Goal: Complete application form: Complete application form

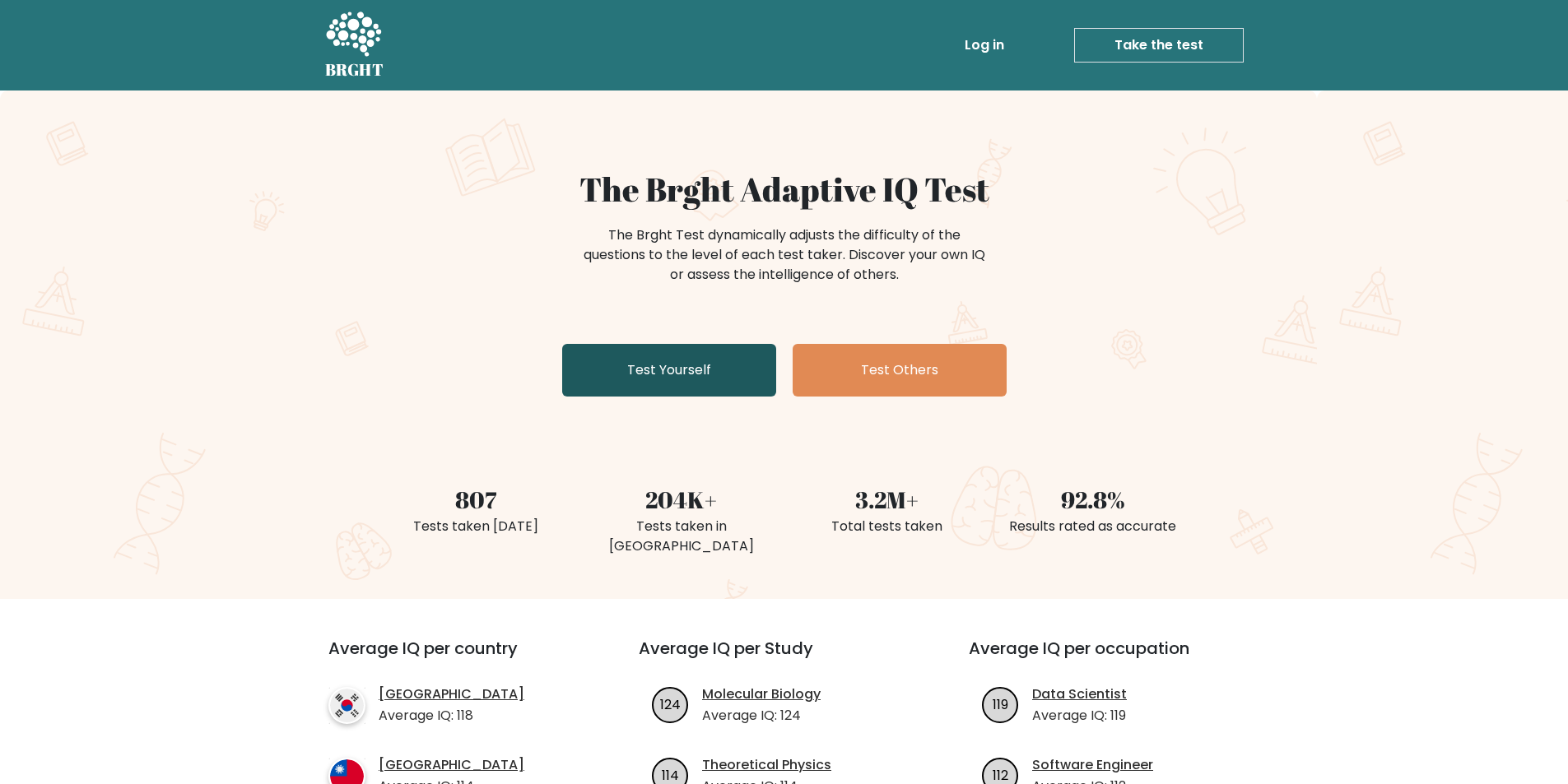
click at [696, 368] on link "Test Yourself" at bounding box center [669, 370] width 214 height 53
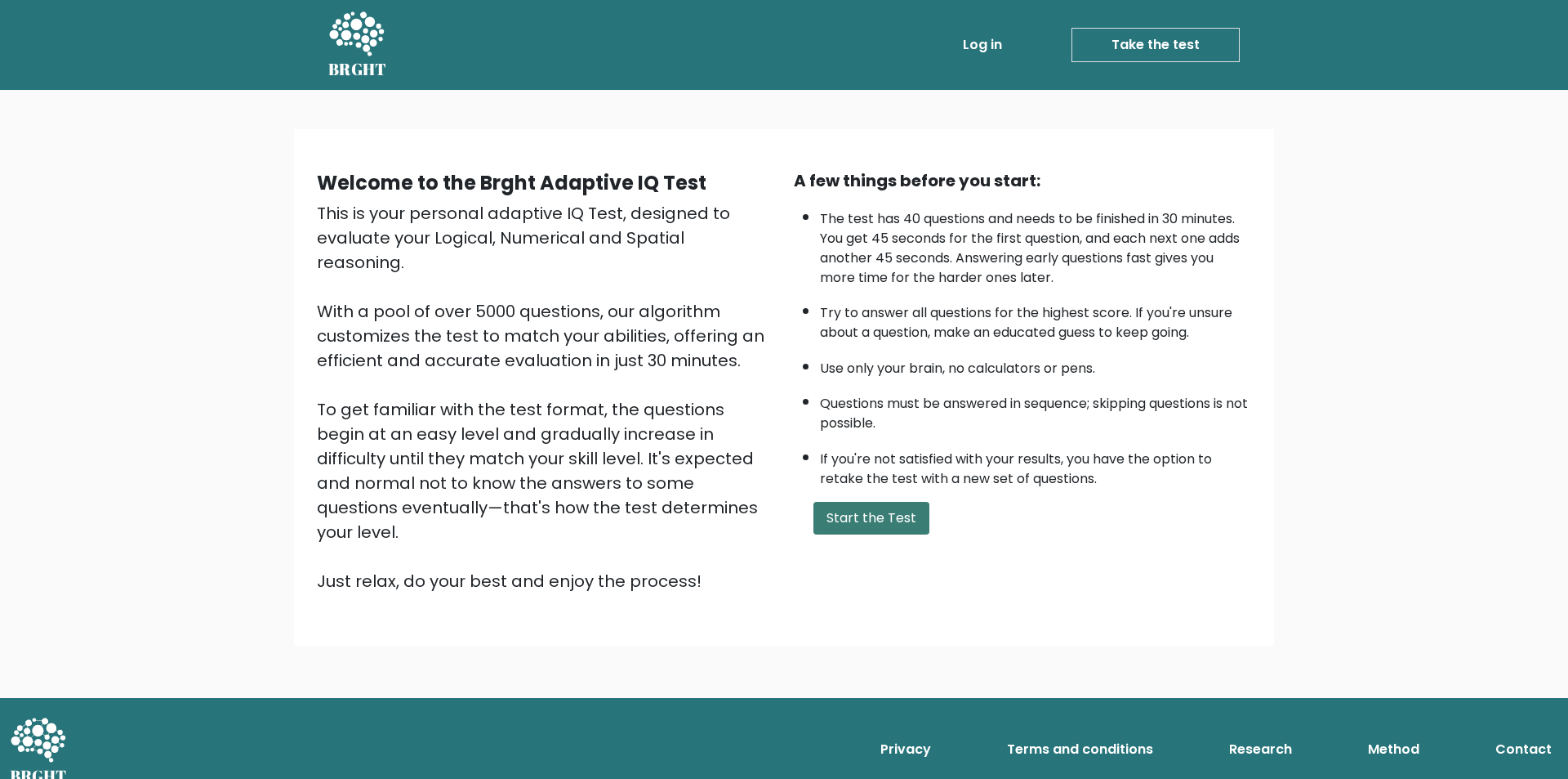
click at [871, 521] on button "Start the Test" at bounding box center [870, 518] width 116 height 33
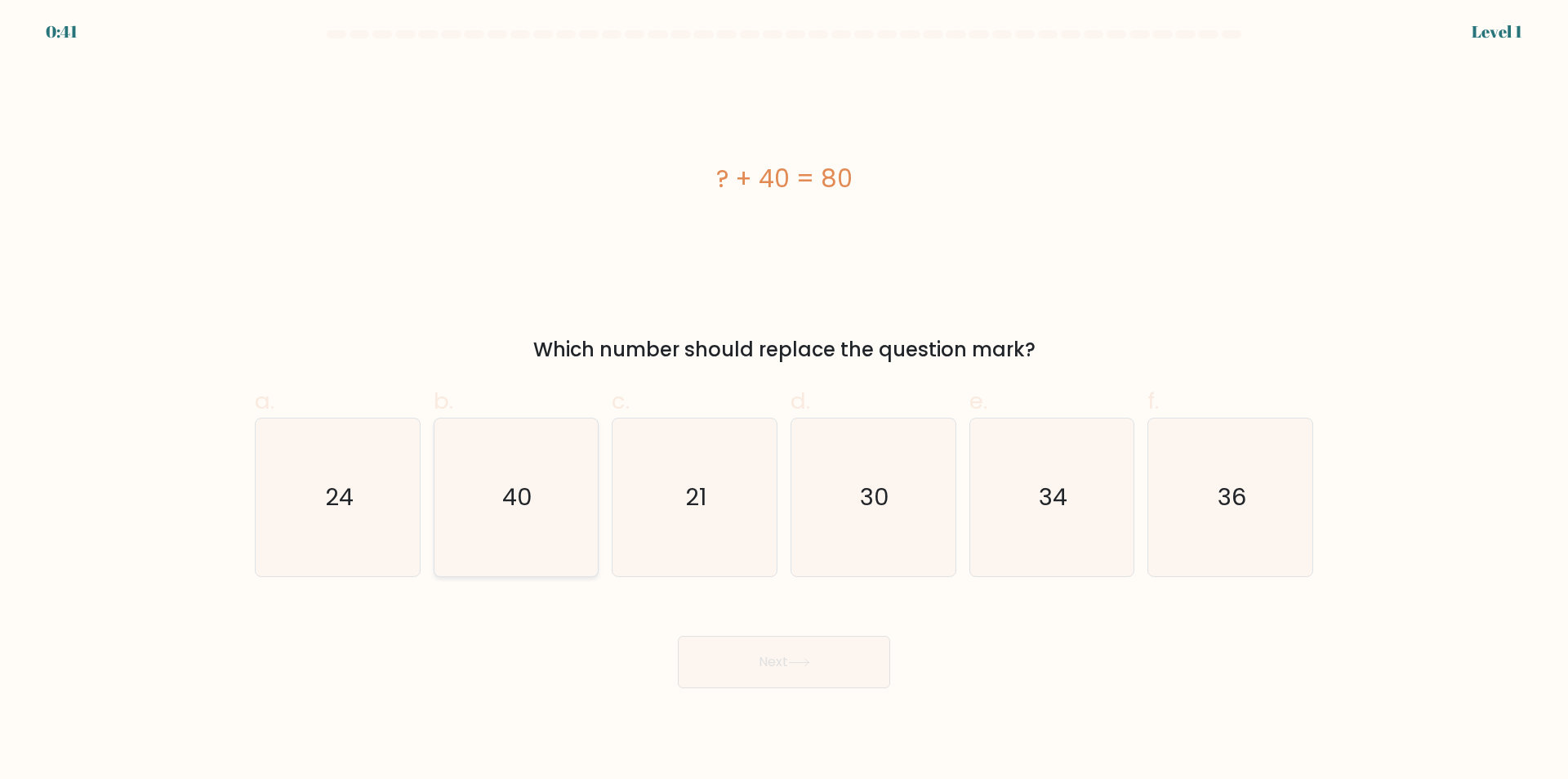
click at [568, 501] on icon "40" at bounding box center [515, 497] width 158 height 158
click at [784, 400] on input "b. 40" at bounding box center [784, 395] width 1 height 11
radio input "true"
click at [788, 652] on button "Next" at bounding box center [784, 662] width 213 height 52
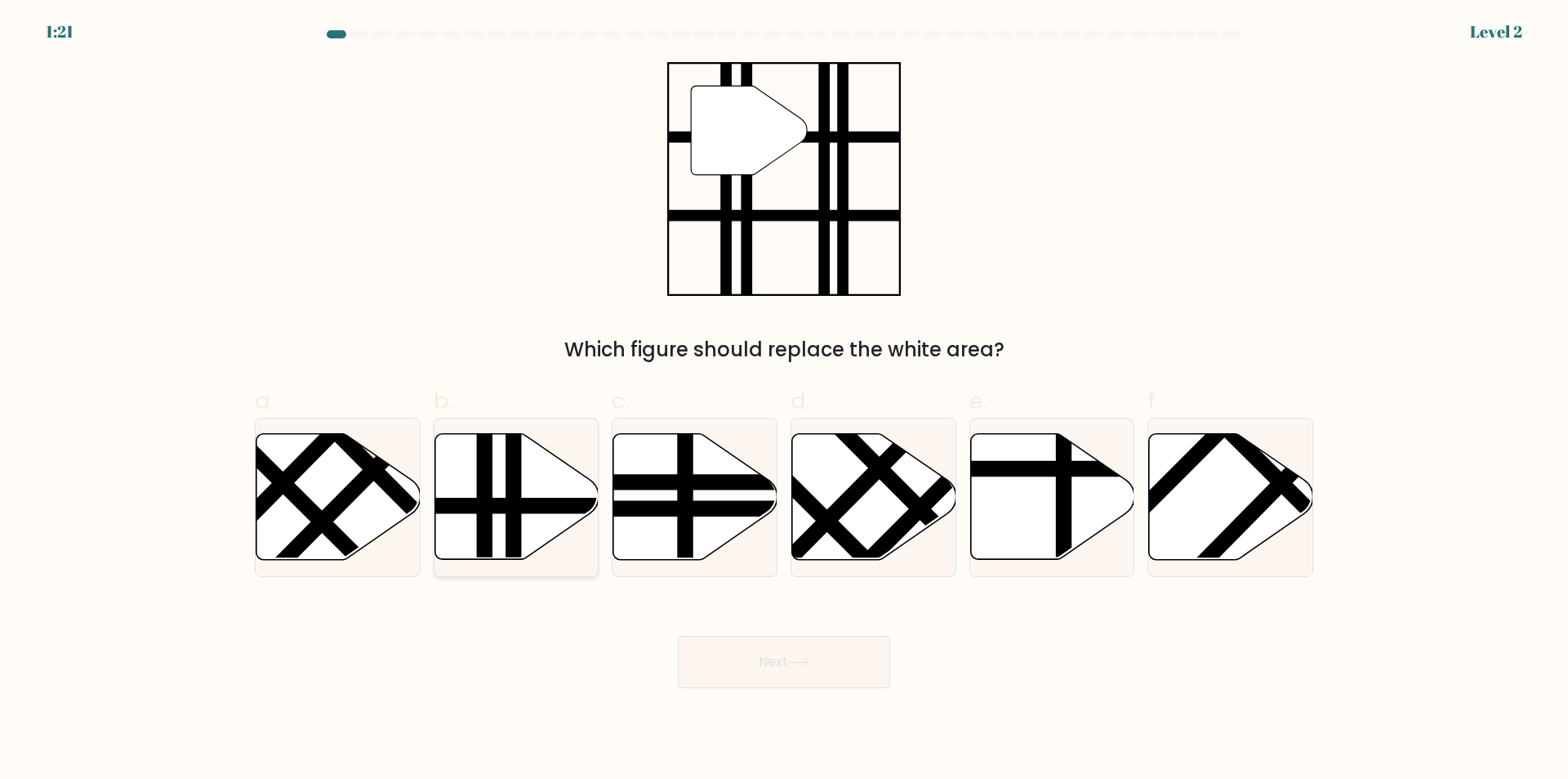
click at [544, 506] on line at bounding box center [566, 506] width 331 height 0
click at [784, 400] on input "b." at bounding box center [784, 395] width 1 height 11
radio input "true"
click at [799, 651] on button "Next" at bounding box center [784, 662] width 213 height 52
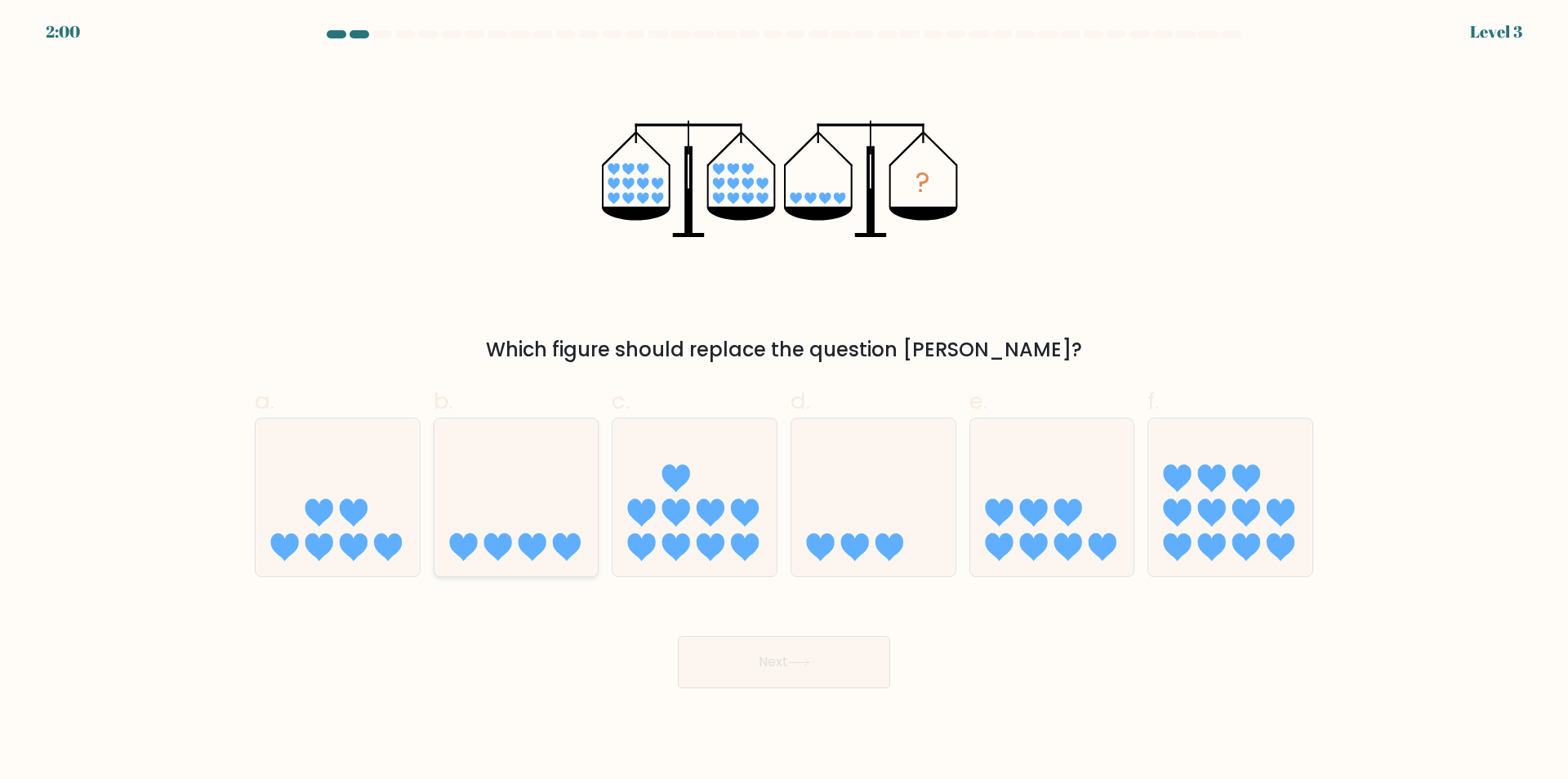
click at [533, 554] on icon at bounding box center [532, 546] width 28 height 28
click at [784, 400] on input "b." at bounding box center [784, 395] width 1 height 11
radio input "true"
click at [792, 657] on button "Next" at bounding box center [784, 662] width 213 height 52
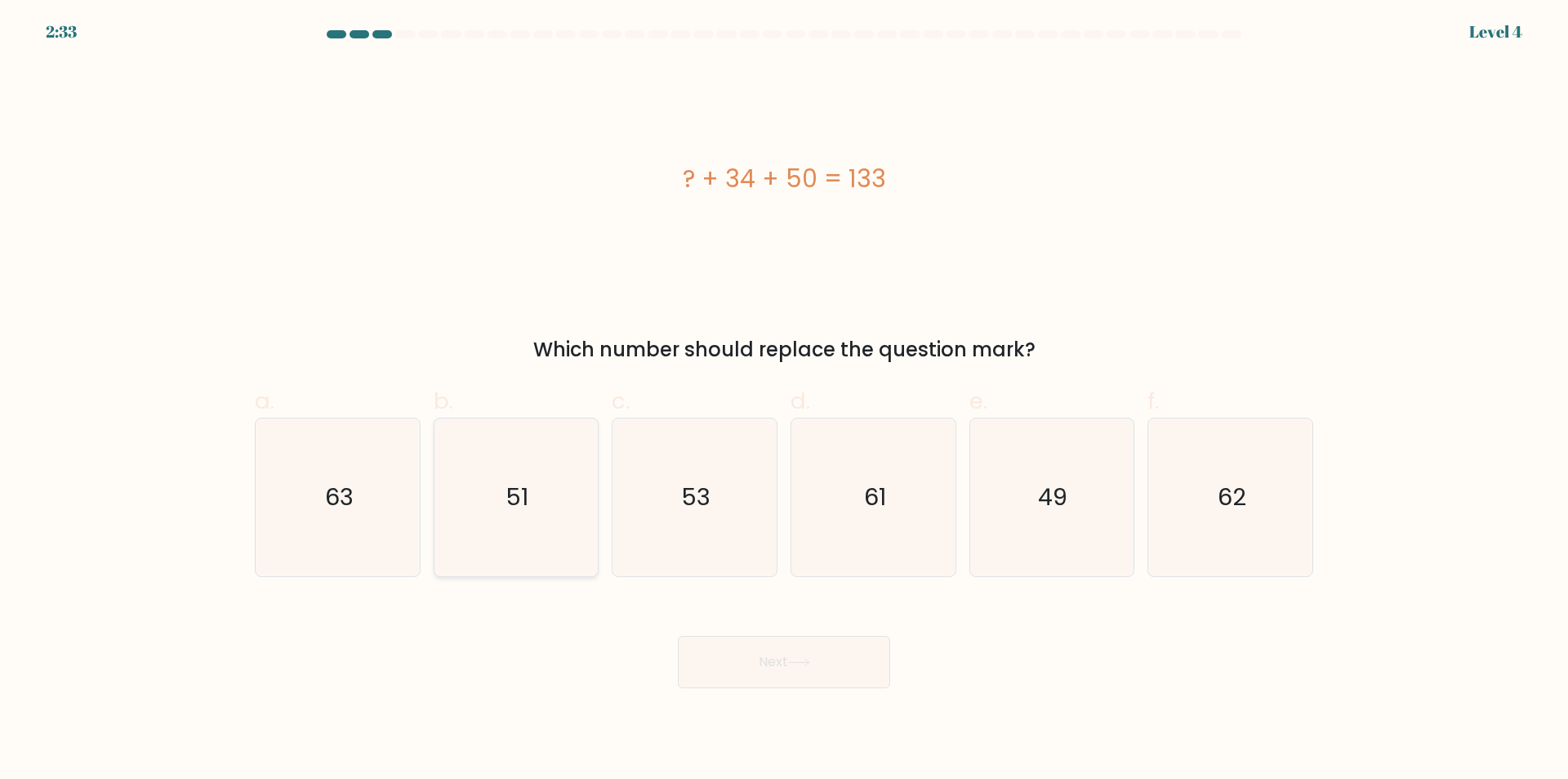
click at [563, 517] on icon "51" at bounding box center [515, 497] width 158 height 158
click at [784, 400] on input "b. 51" at bounding box center [784, 395] width 1 height 11
radio input "true"
click at [796, 657] on button "Next" at bounding box center [784, 662] width 213 height 52
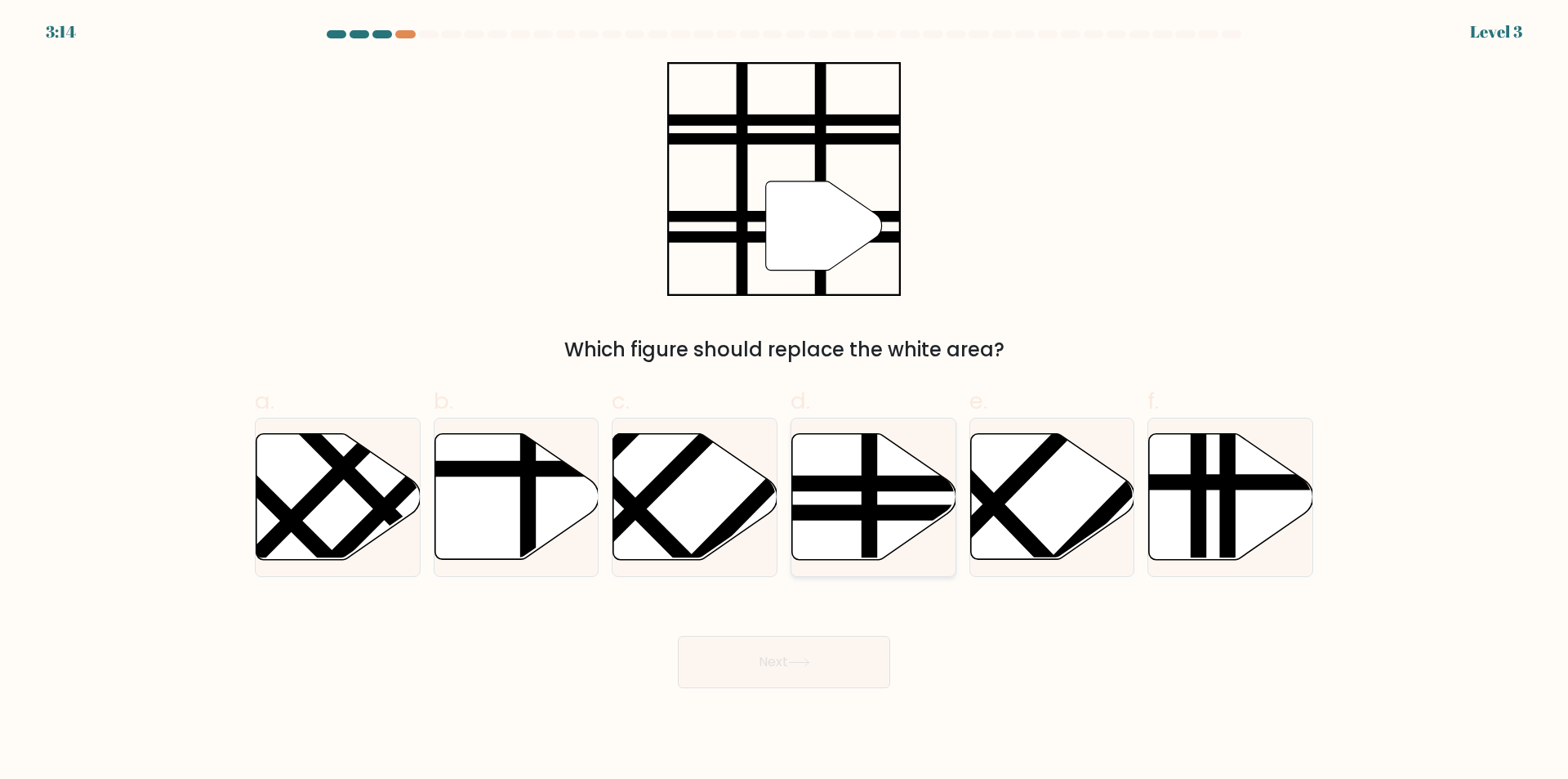
click at [869, 527] on line at bounding box center [869, 431] width 0 height 331
click at [785, 400] on input "d." at bounding box center [784, 395] width 1 height 11
radio input "true"
click at [794, 657] on icon at bounding box center [799, 662] width 22 height 9
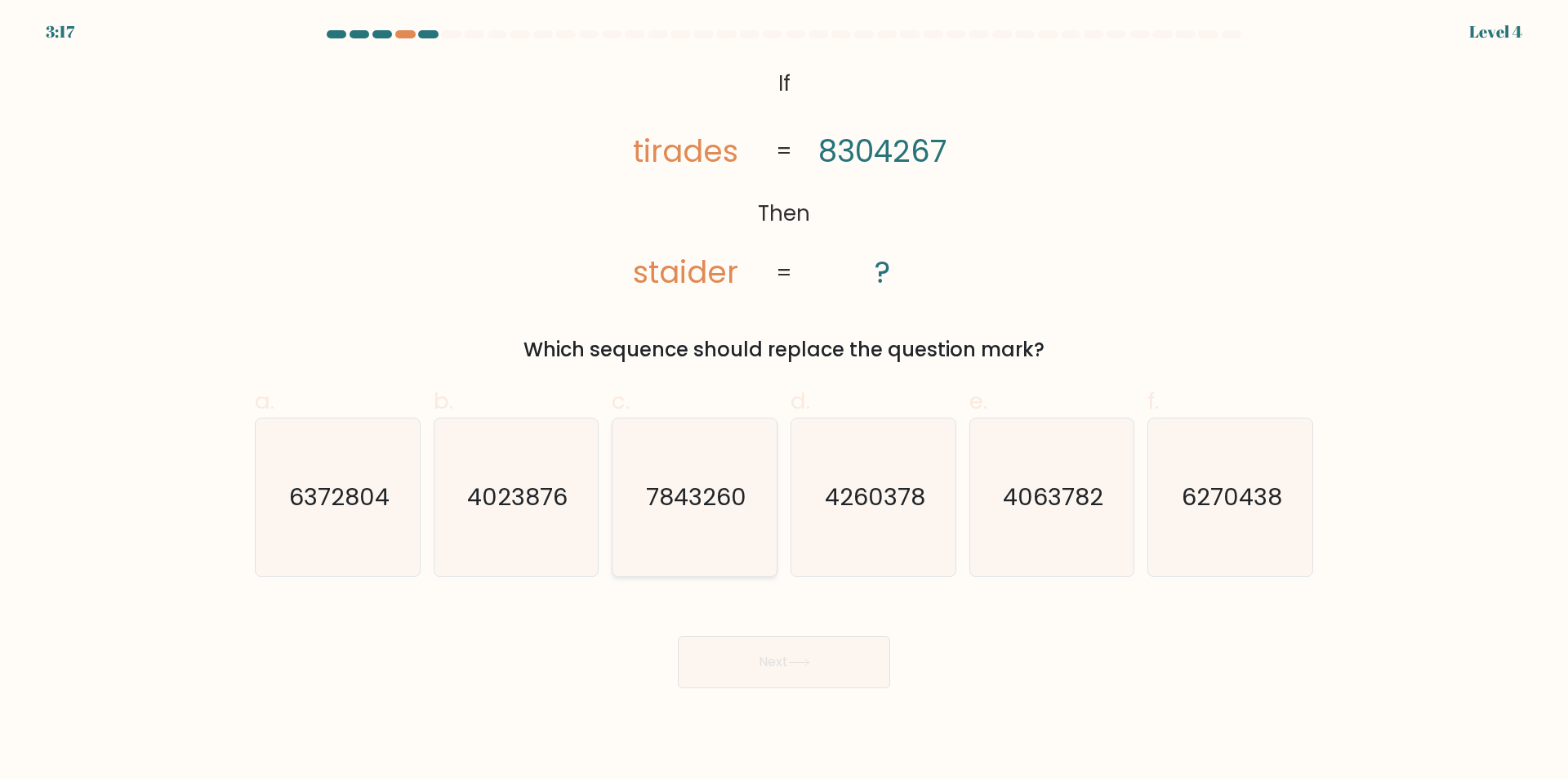
click at [688, 539] on icon "7843260" at bounding box center [694, 497] width 158 height 158
click at [784, 400] on input "c. 7843260" at bounding box center [784, 395] width 1 height 11
radio input "true"
click at [752, 653] on button "Next" at bounding box center [784, 662] width 213 height 52
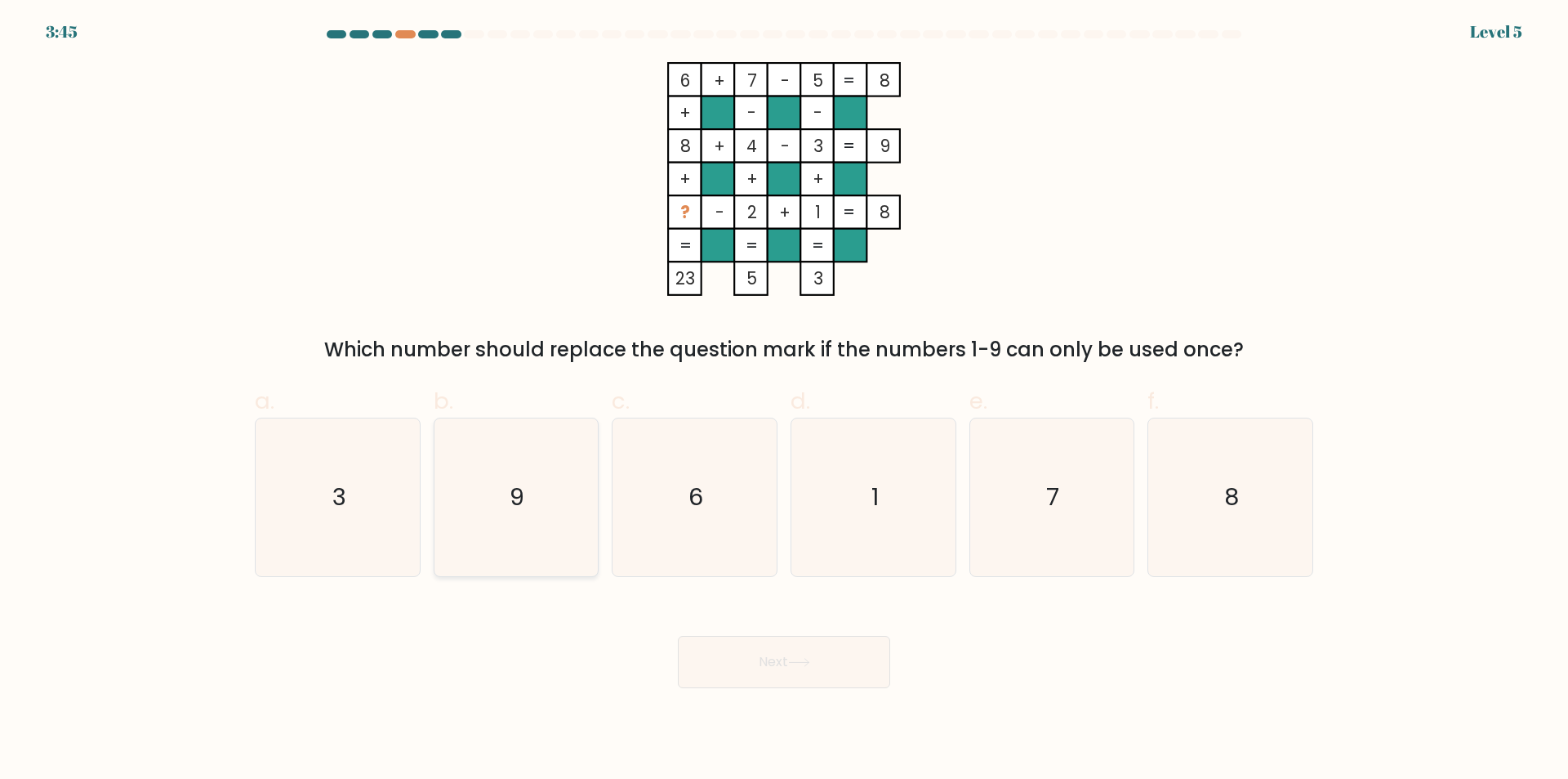
click at [502, 526] on icon "9" at bounding box center [515, 497] width 158 height 158
click at [784, 400] on input "b. 9" at bounding box center [784, 395] width 1 height 11
radio input "true"
click at [781, 654] on button "Next" at bounding box center [784, 662] width 213 height 52
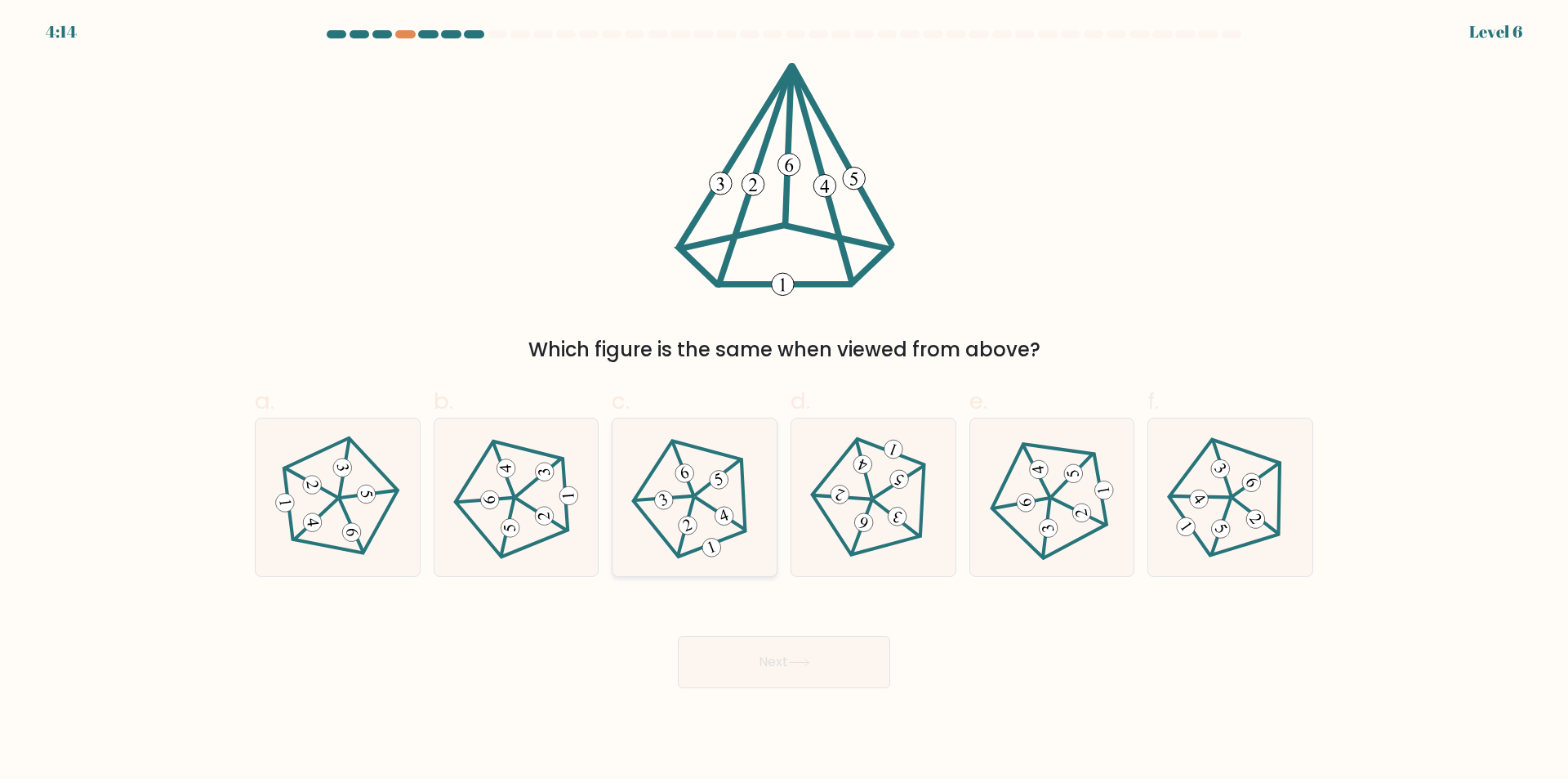
click at [682, 542] on 538 at bounding box center [686, 527] width 50 height 57
click at [784, 400] on input "c." at bounding box center [784, 395] width 1 height 11
radio input "true"
click at [800, 645] on button "Next" at bounding box center [784, 662] width 213 height 52
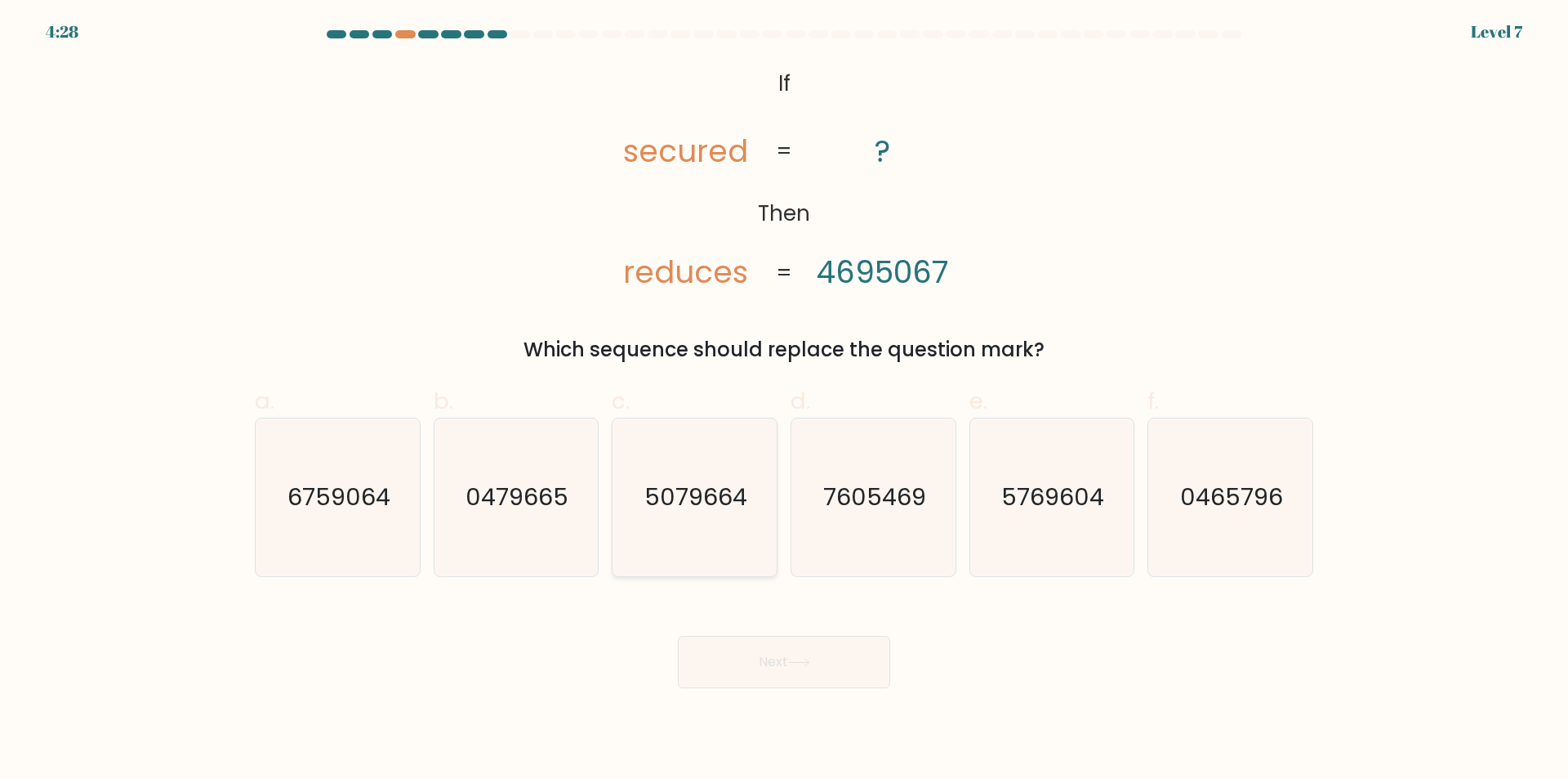
click at [659, 522] on icon "5079664" at bounding box center [694, 497] width 158 height 158
click at [784, 400] on input "c. 5079664" at bounding box center [784, 395] width 1 height 11
radio input "true"
click at [789, 668] on button "Next" at bounding box center [784, 662] width 213 height 52
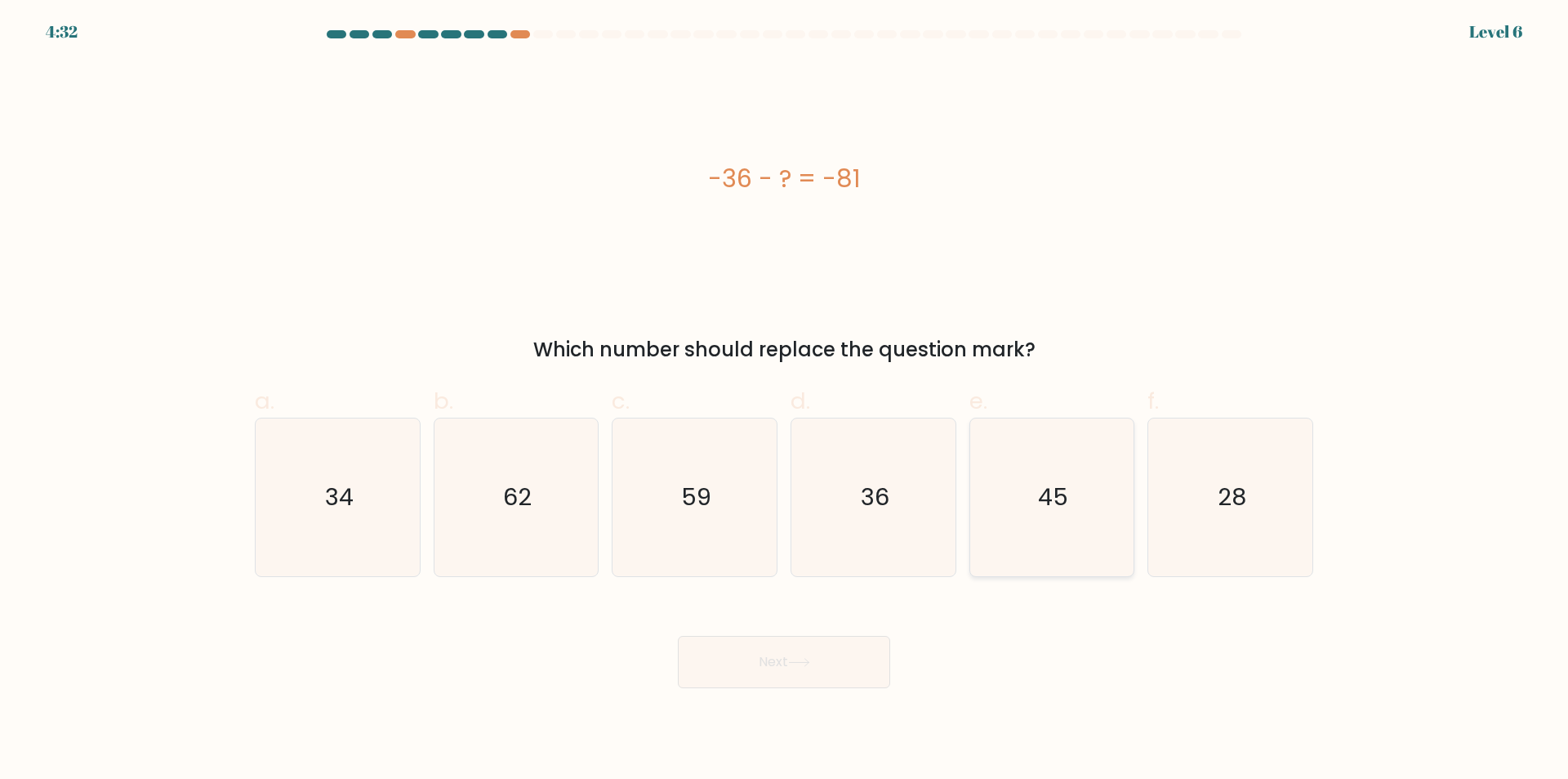
click at [1057, 496] on text "45" at bounding box center [1053, 497] width 30 height 33
click at [785, 400] on input "e. 45" at bounding box center [784, 395] width 1 height 11
radio input "true"
click at [798, 684] on button "Next" at bounding box center [784, 662] width 213 height 52
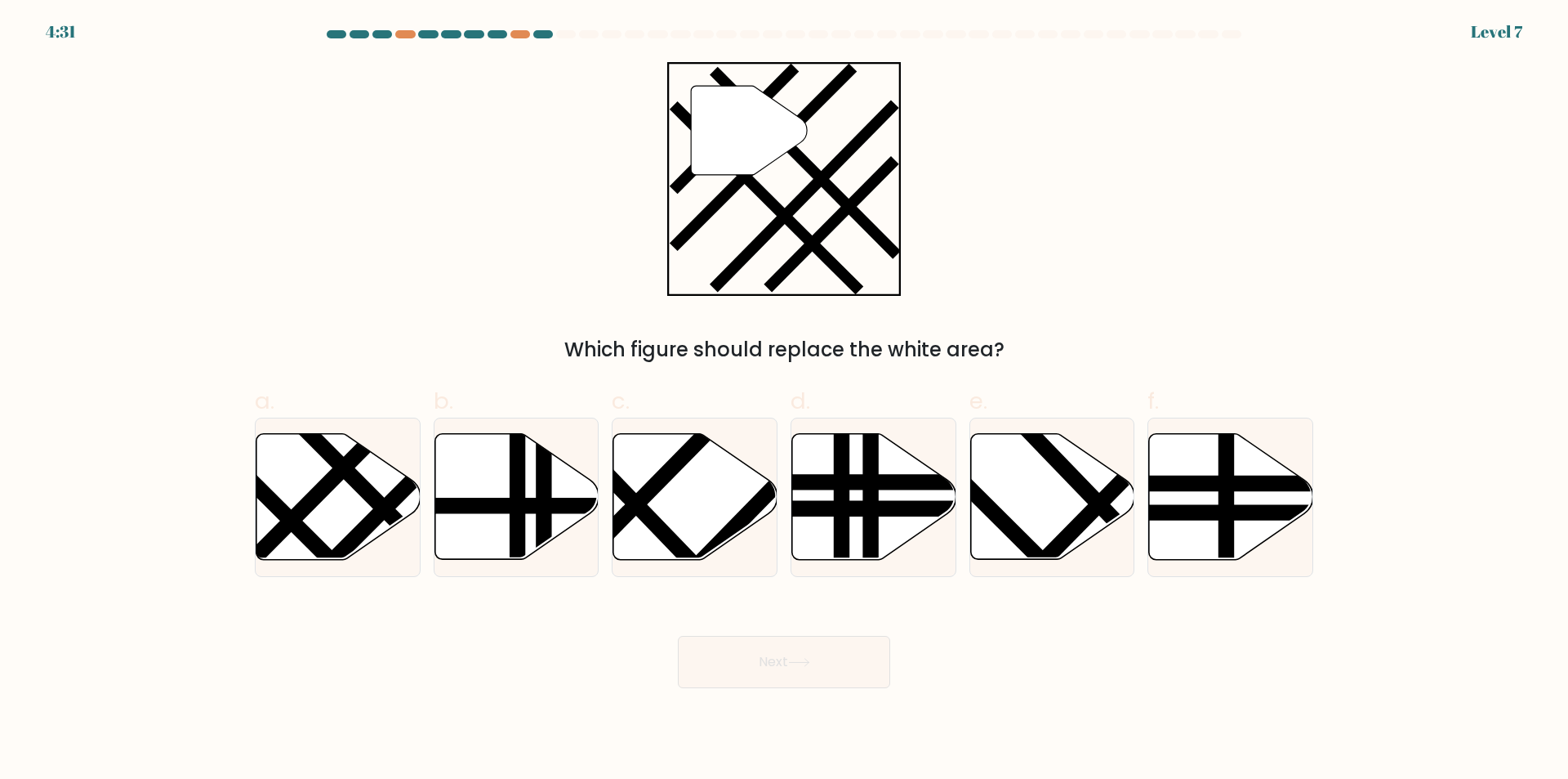
click at [796, 662] on icon at bounding box center [799, 662] width 22 height 9
click at [1054, 521] on icon at bounding box center [1052, 496] width 164 height 126
click at [785, 400] on input "e." at bounding box center [784, 395] width 1 height 11
radio input "true"
click at [816, 649] on button "Next" at bounding box center [784, 662] width 213 height 52
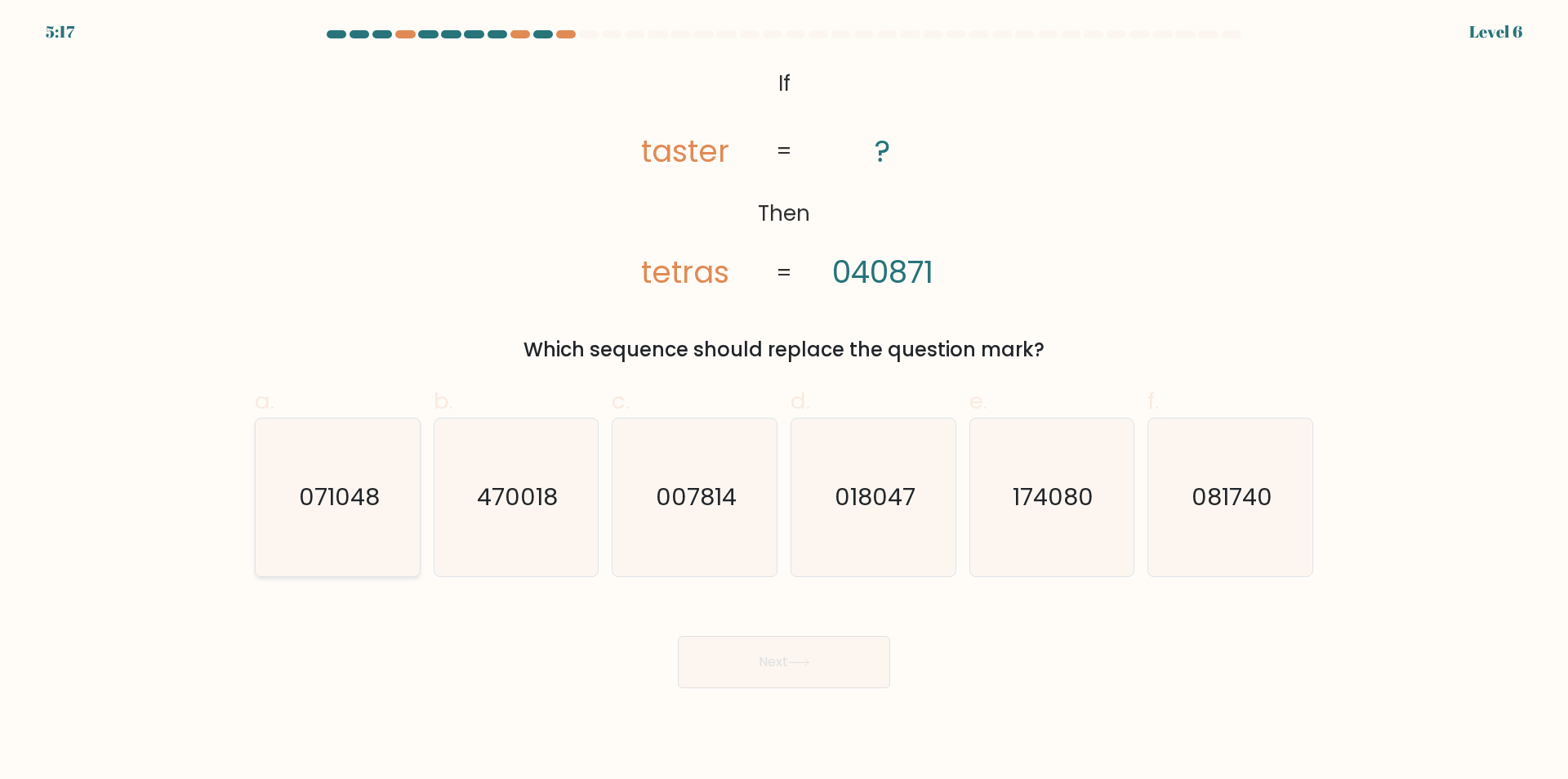
click at [362, 535] on icon "071048" at bounding box center [337, 497] width 158 height 158
click at [784, 400] on input "a. 071048" at bounding box center [784, 395] width 1 height 11
radio input "true"
click at [818, 648] on button "Next" at bounding box center [784, 662] width 213 height 52
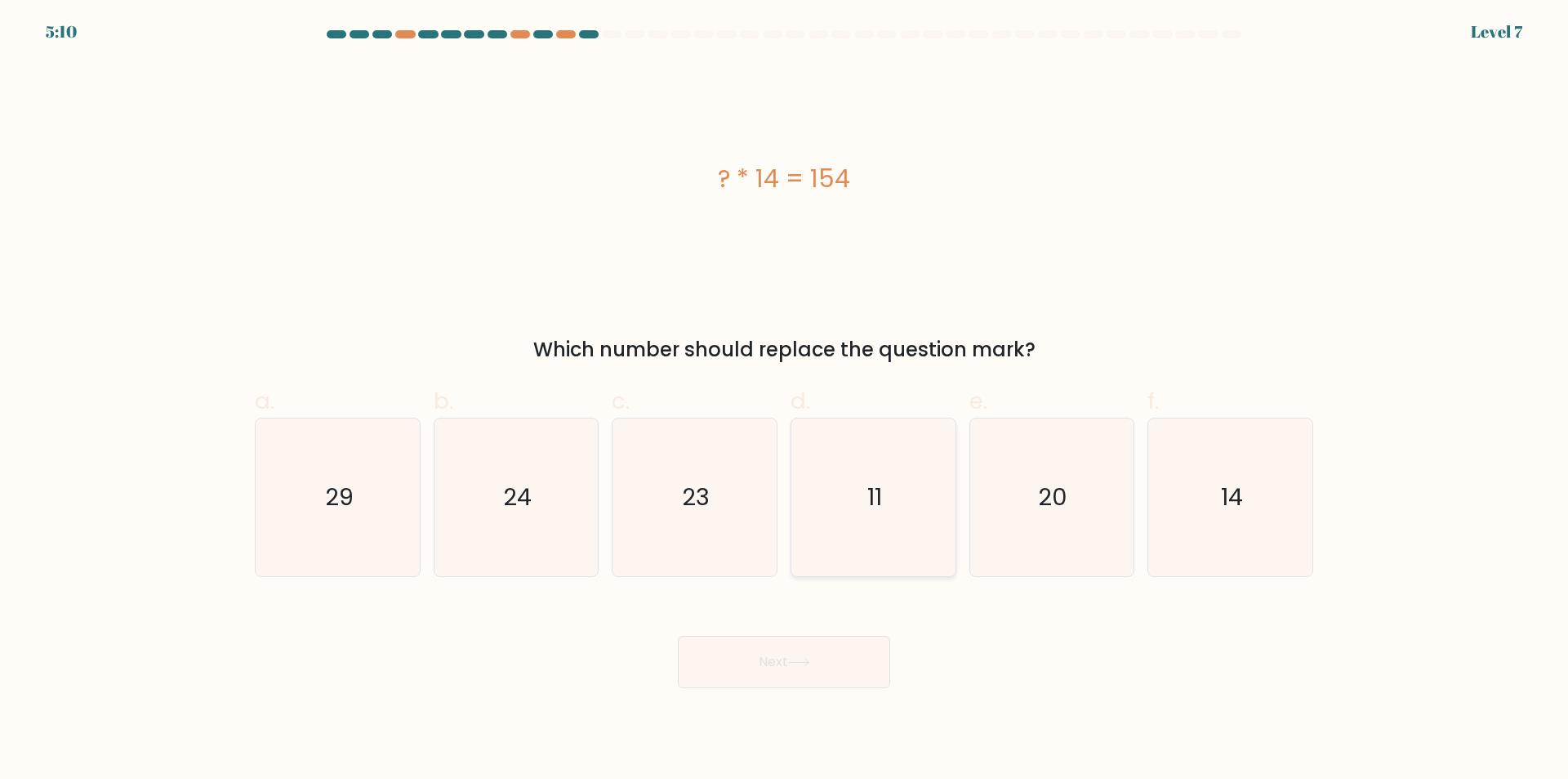
click at [854, 484] on icon "11" at bounding box center [873, 497] width 158 height 158
click at [785, 400] on input "d. 11" at bounding box center [784, 395] width 1 height 11
radio input "true"
click at [752, 649] on button "Next" at bounding box center [784, 662] width 213 height 52
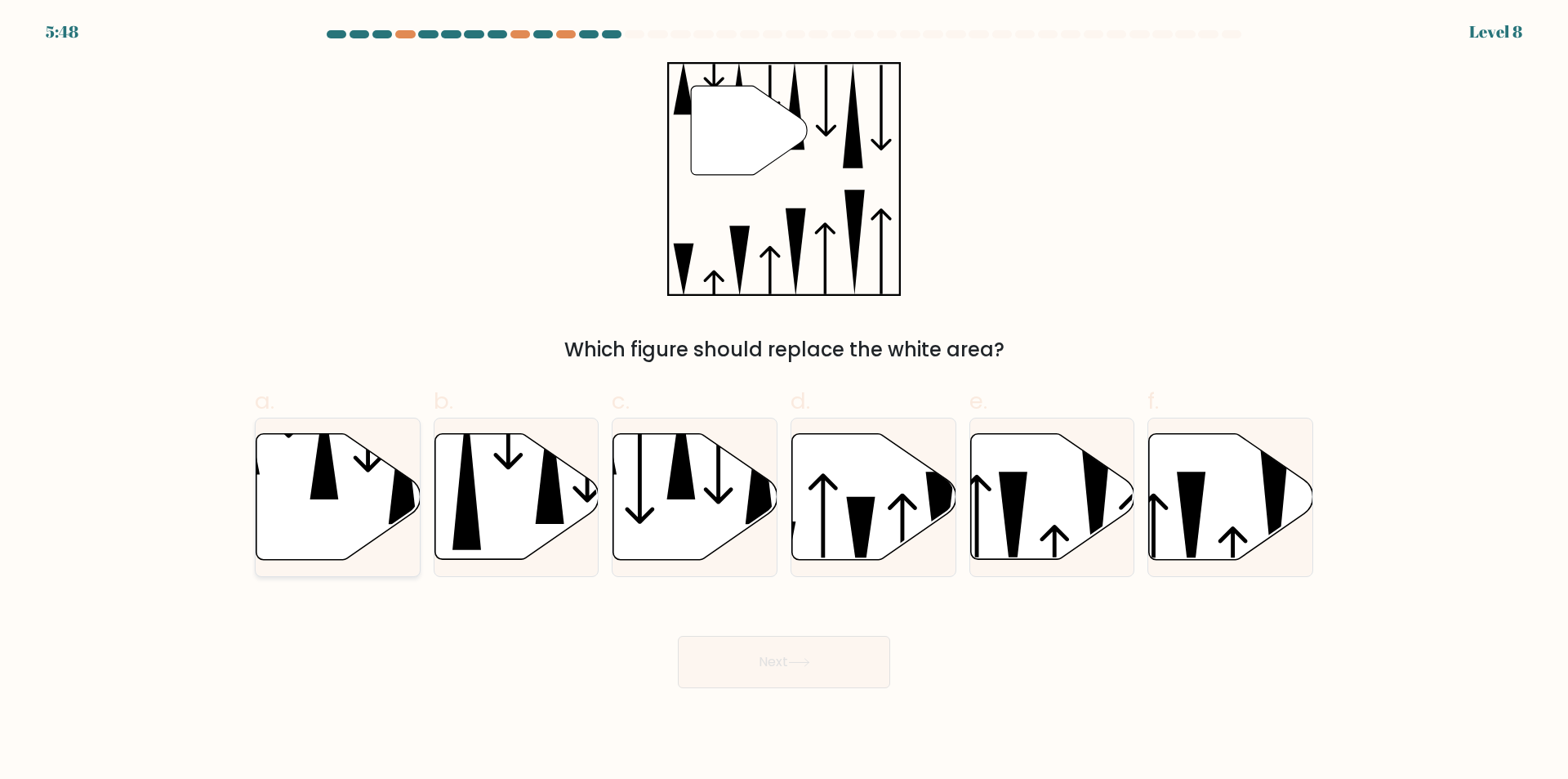
click at [353, 490] on icon at bounding box center [338, 496] width 164 height 126
click at [784, 400] on input "a." at bounding box center [784, 395] width 1 height 11
radio input "true"
click at [767, 665] on button "Next" at bounding box center [784, 662] width 213 height 52
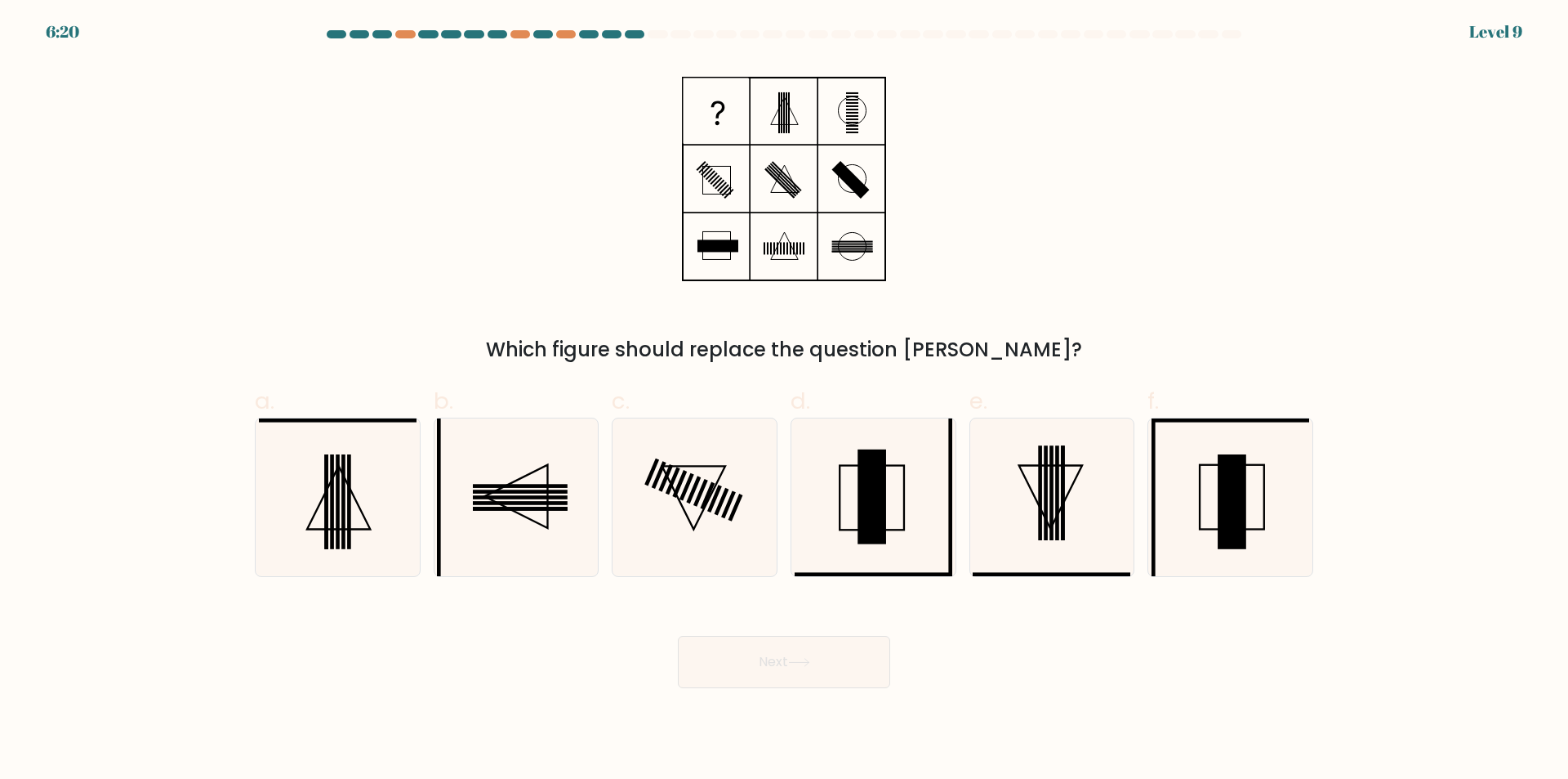
click at [822, 667] on button "Next" at bounding box center [784, 662] width 213 height 52
click at [628, 522] on icon at bounding box center [694, 497] width 158 height 158
click at [784, 400] on input "c." at bounding box center [784, 395] width 1 height 11
radio input "true"
click at [539, 513] on icon at bounding box center [515, 497] width 158 height 158
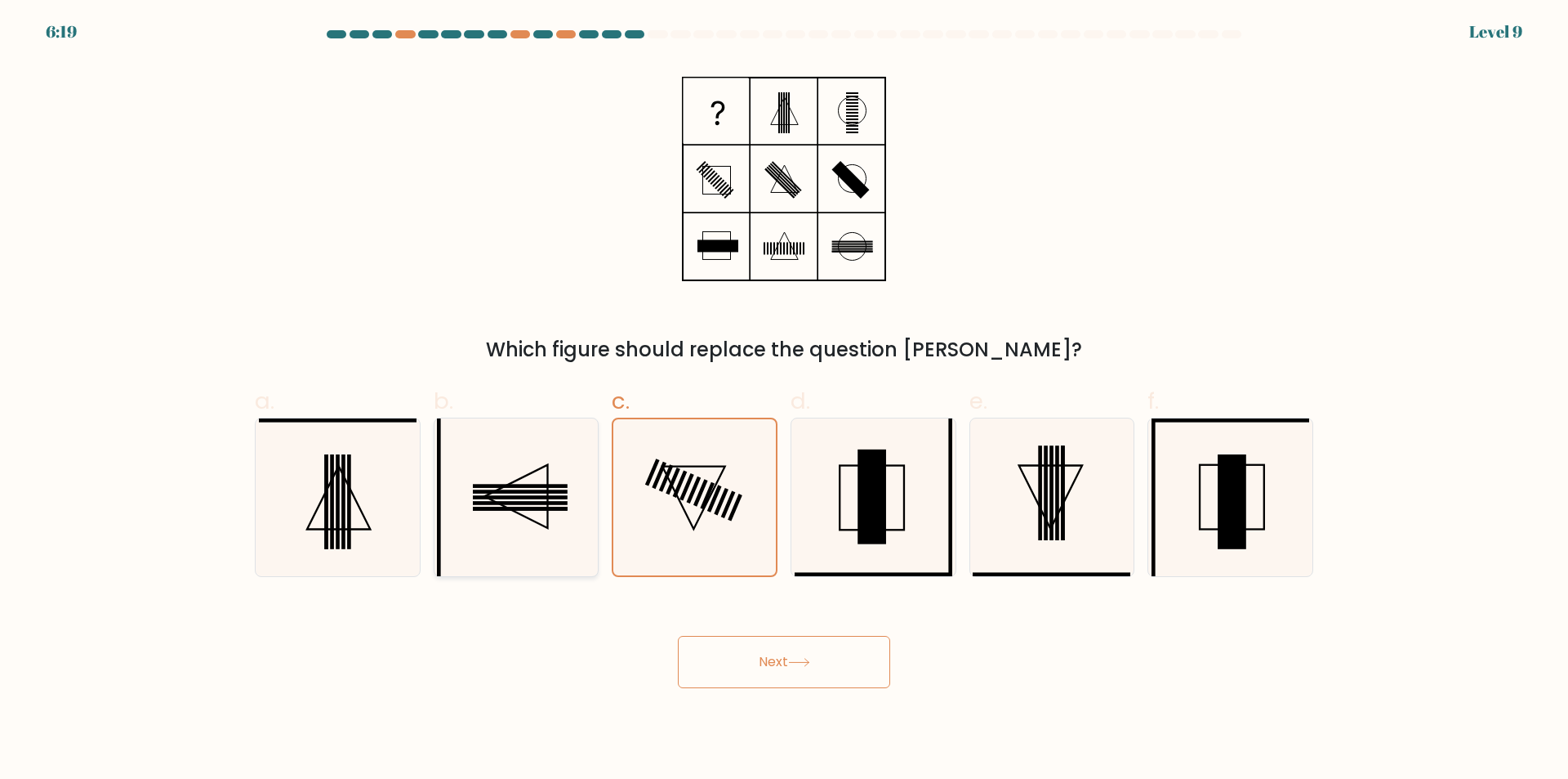
click at [784, 400] on input "b." at bounding box center [784, 395] width 1 height 11
radio input "true"
click at [788, 688] on button "Next" at bounding box center [784, 662] width 213 height 52
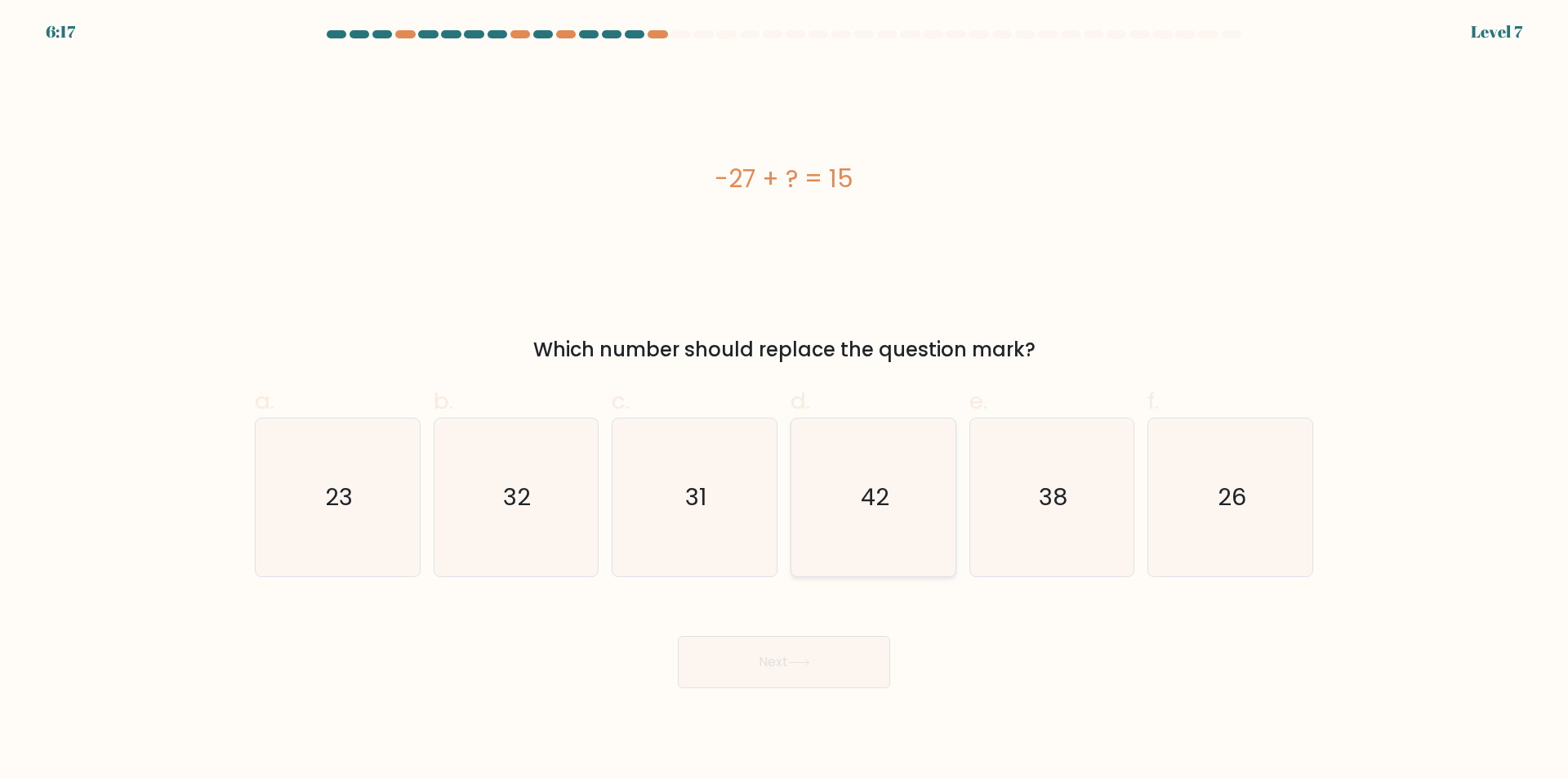
drag, startPoint x: 864, startPoint y: 538, endPoint x: 845, endPoint y: 563, distance: 31.4
click at [864, 533] on icon "42" at bounding box center [873, 497] width 158 height 158
click at [785, 400] on input "d. 42" at bounding box center [784, 395] width 1 height 11
radio input "true"
click at [797, 657] on icon at bounding box center [799, 662] width 22 height 9
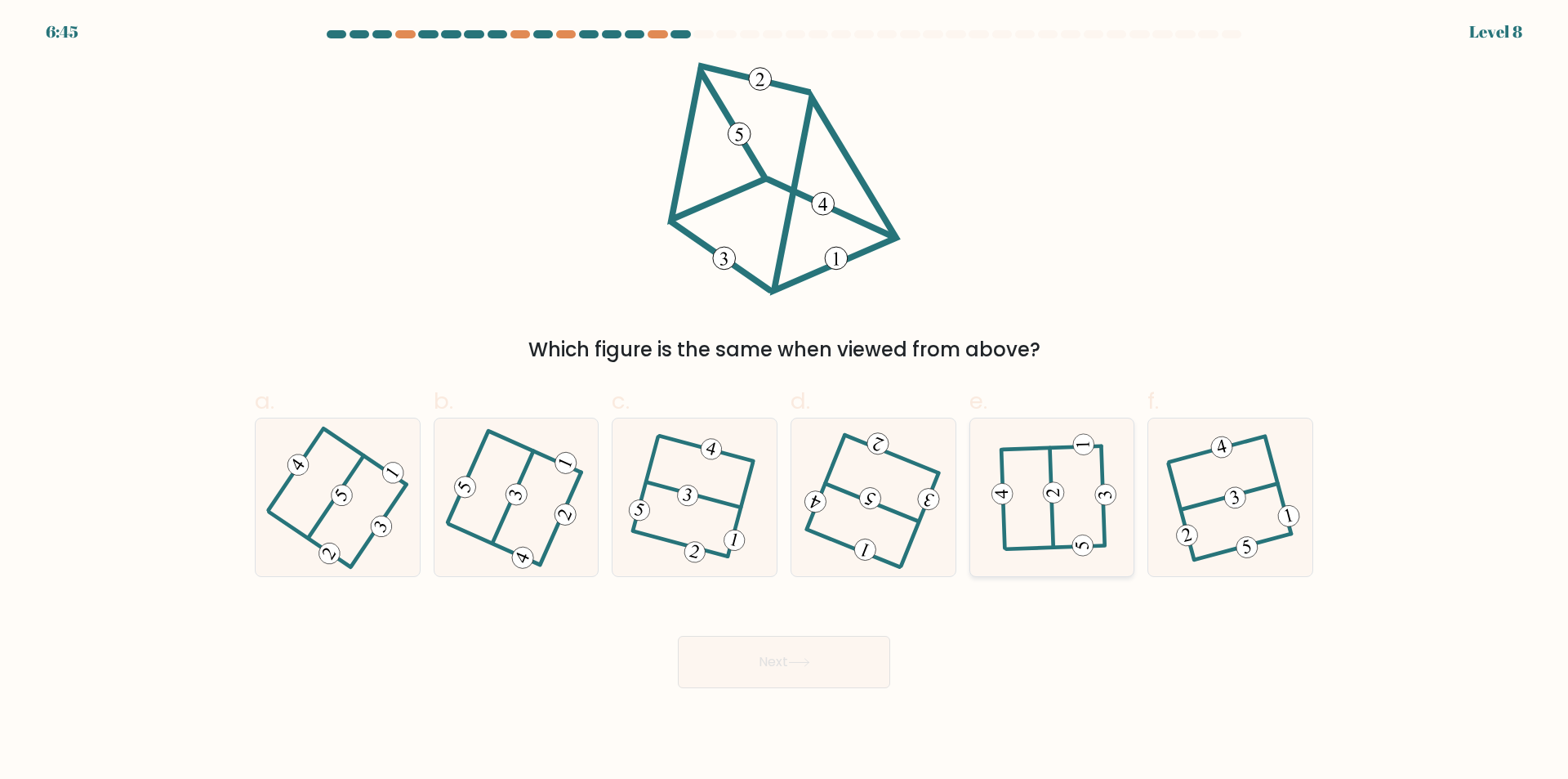
click at [1053, 529] on 208 at bounding box center [1052, 496] width 3 height 99
click at [785, 400] on input "e." at bounding box center [784, 395] width 1 height 11
radio input "true"
click at [823, 655] on button "Next" at bounding box center [784, 662] width 213 height 52
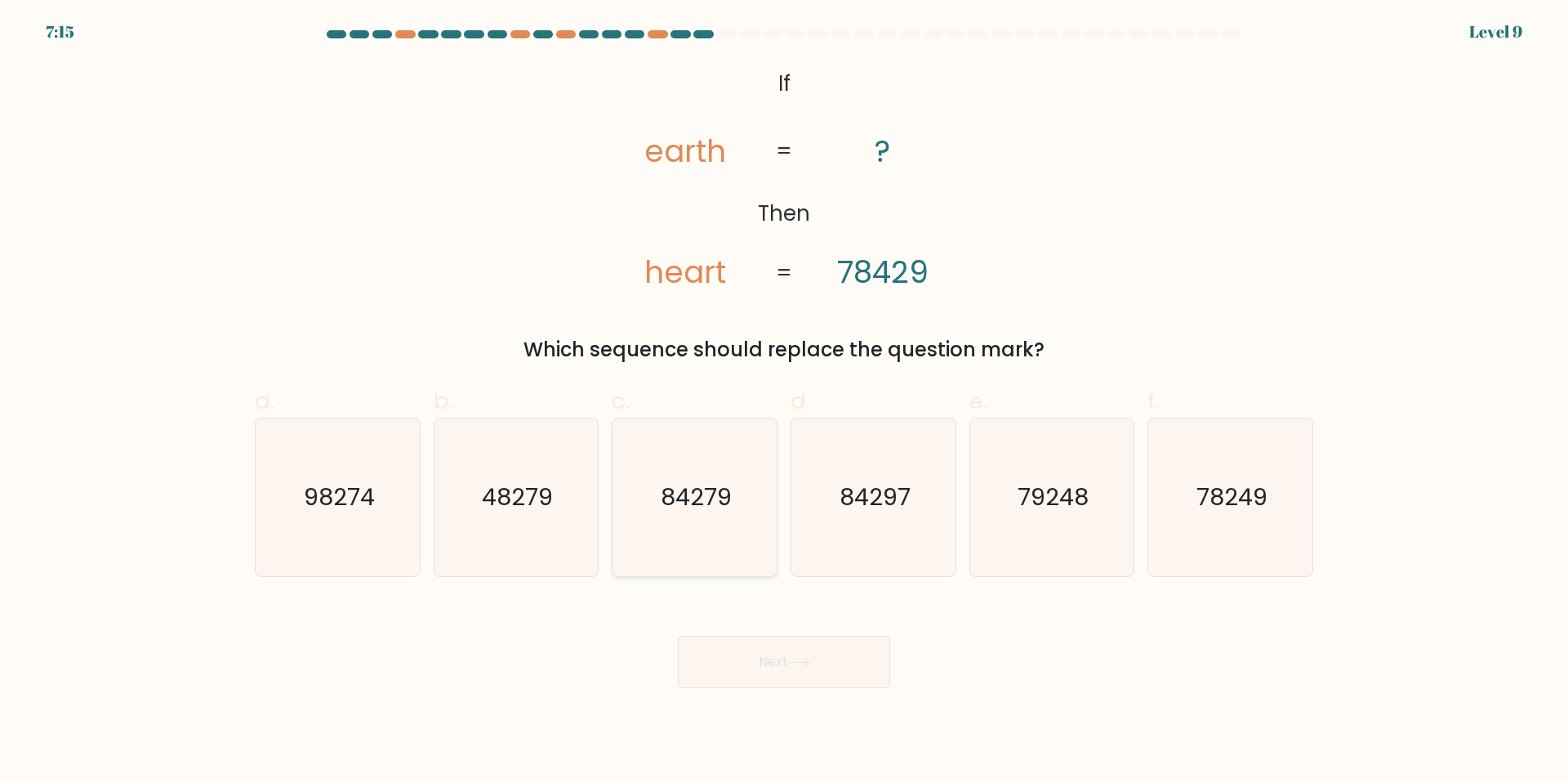
click at [712, 539] on icon "84279" at bounding box center [694, 497] width 158 height 158
click at [784, 400] on input "c. 84279" at bounding box center [784, 395] width 1 height 11
radio input "true"
click at [847, 511] on text "84297" at bounding box center [875, 497] width 71 height 33
click at [785, 400] on input "d. 84297" at bounding box center [784, 395] width 1 height 11
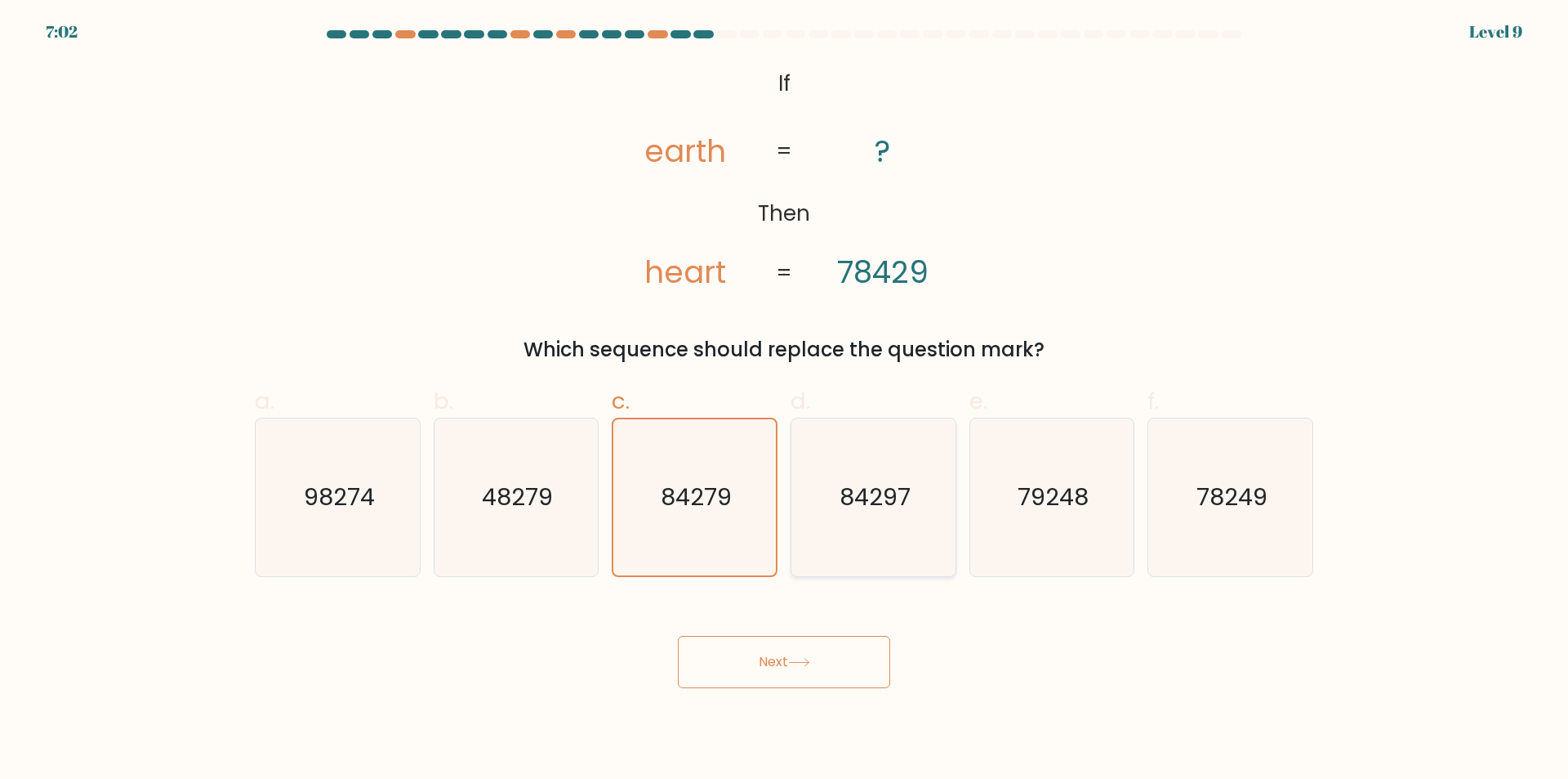
radio input "true"
click at [811, 660] on icon at bounding box center [799, 662] width 22 height 9
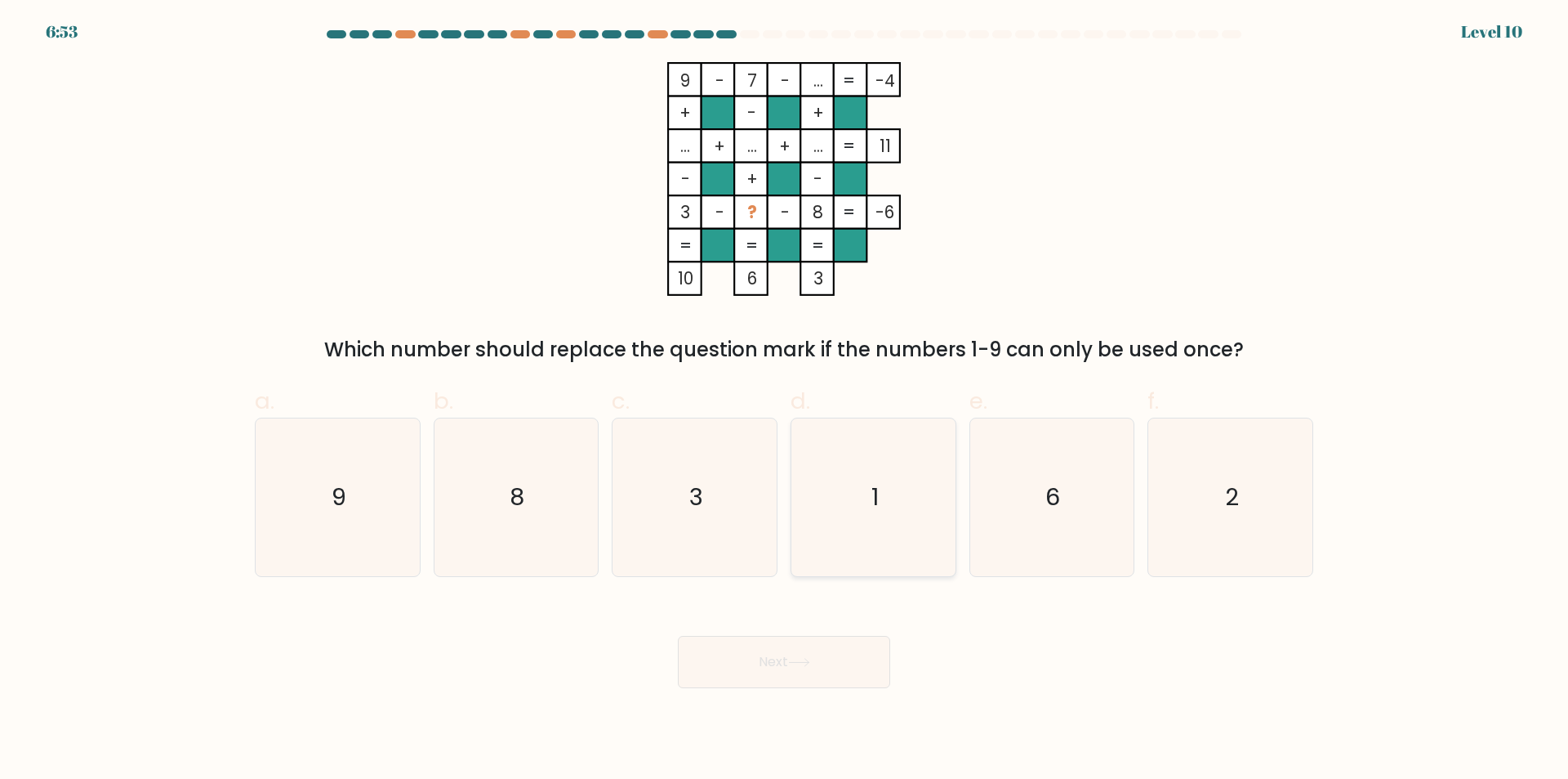
click at [833, 517] on icon "1" at bounding box center [873, 497] width 158 height 158
click at [785, 400] on input "d. 1" at bounding box center [784, 395] width 1 height 11
radio input "true"
click at [802, 657] on button "Next" at bounding box center [784, 662] width 213 height 52
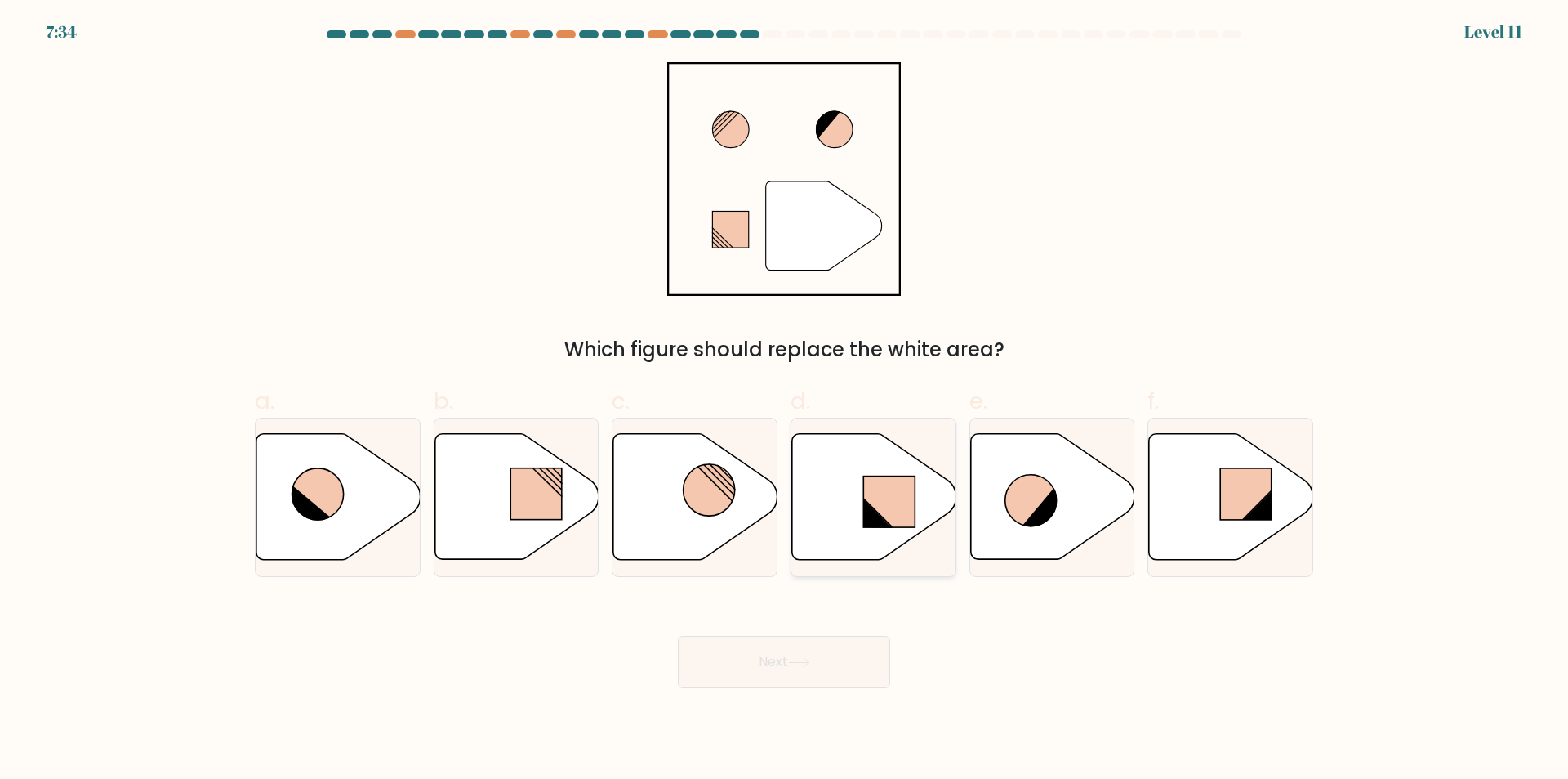
click at [863, 524] on icon at bounding box center [873, 497] width 164 height 128
click at [785, 400] on input "d." at bounding box center [784, 395] width 1 height 11
radio input "true"
click at [806, 656] on button "Next" at bounding box center [784, 662] width 213 height 52
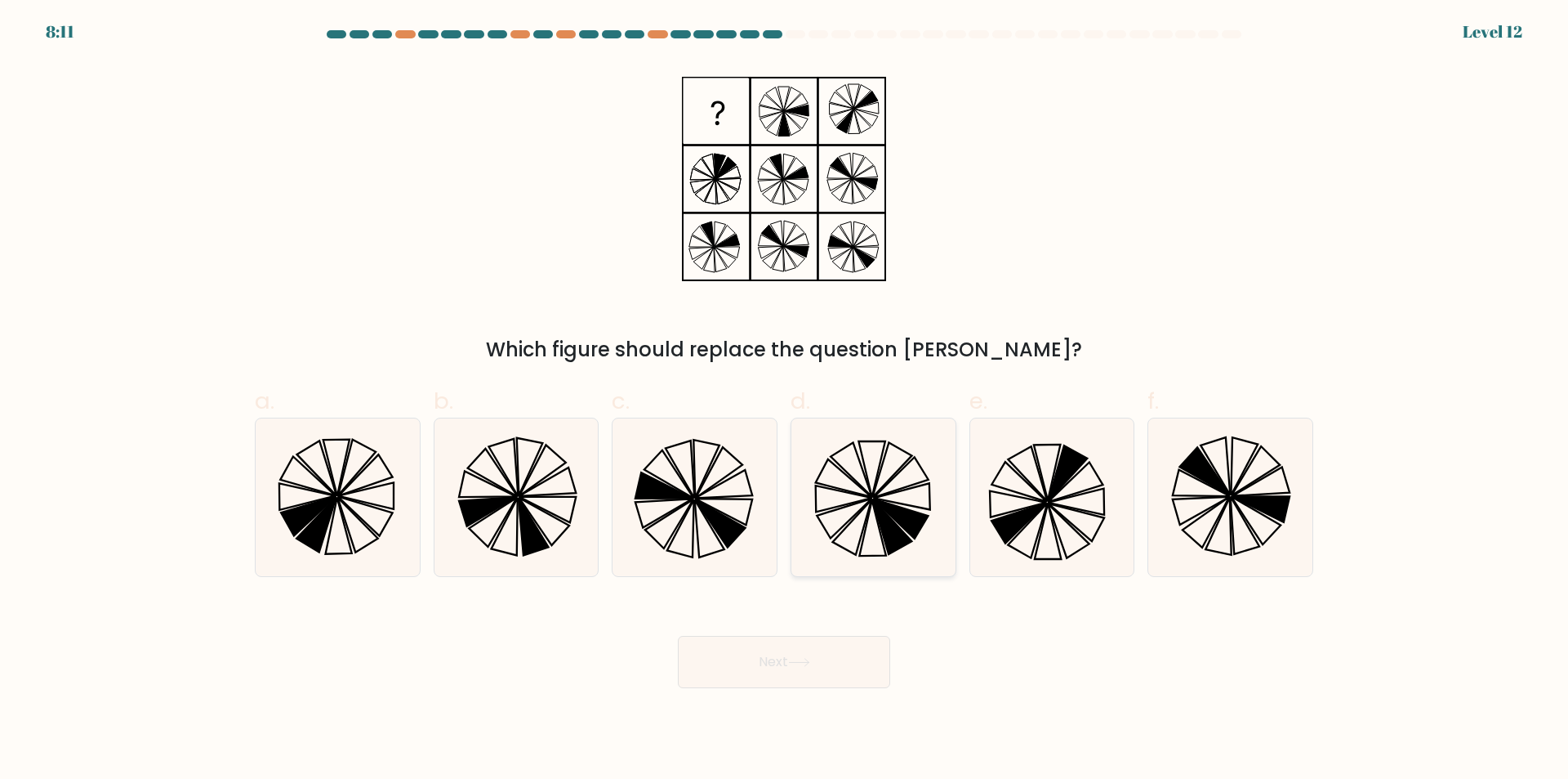
click at [880, 511] on icon at bounding box center [892, 527] width 39 height 55
click at [785, 400] on input "d." at bounding box center [784, 395] width 1 height 11
radio input "true"
click at [816, 669] on button "Next" at bounding box center [784, 662] width 213 height 52
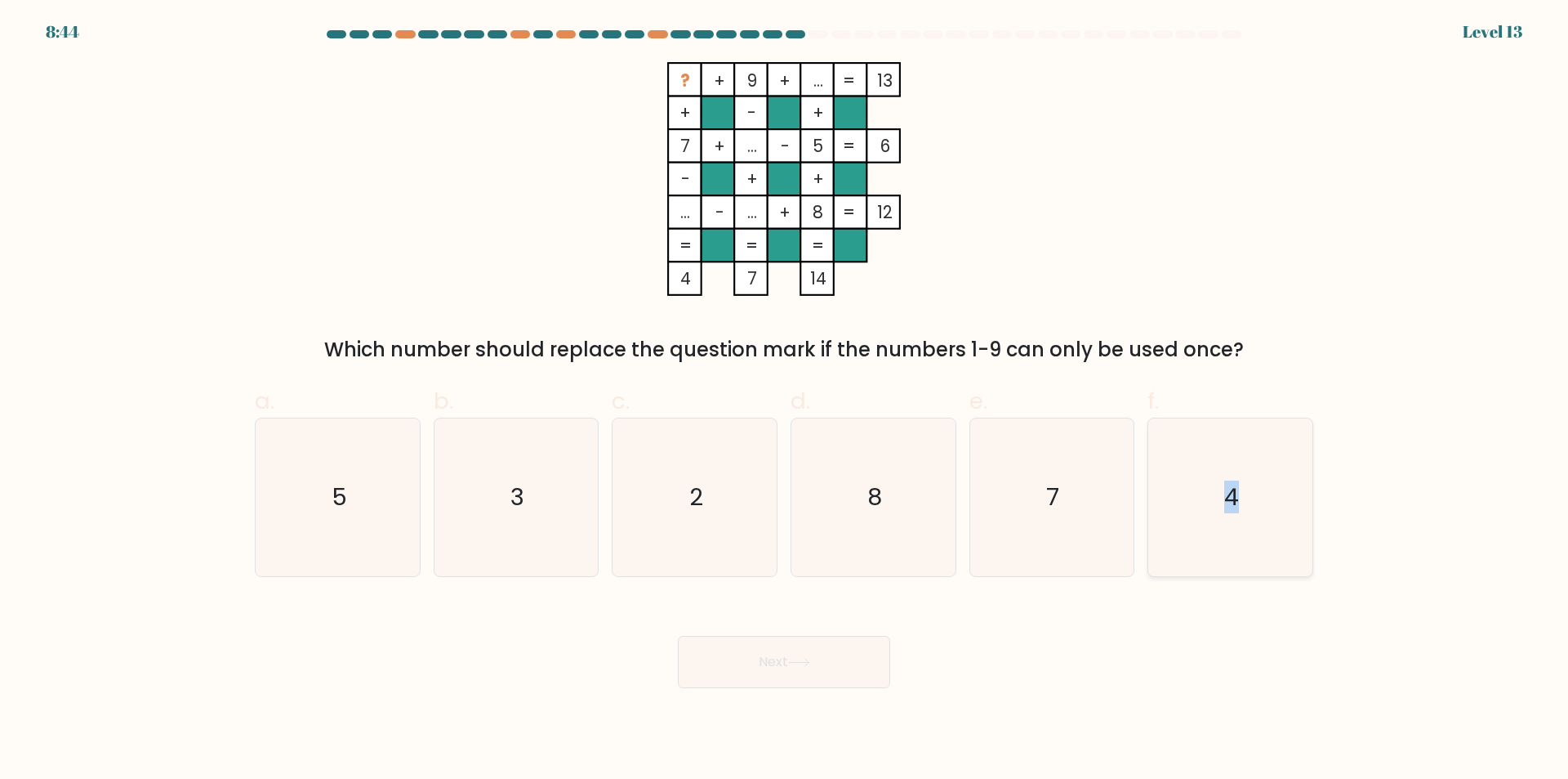
click at [1228, 508] on text "4" at bounding box center [1231, 497] width 14 height 33
click at [889, 661] on div "Next" at bounding box center [784, 642] width 1078 height 91
click at [1202, 502] on icon "4" at bounding box center [1230, 497] width 158 height 158
click at [785, 400] on input "f. 4" at bounding box center [784, 395] width 1 height 11
radio input "true"
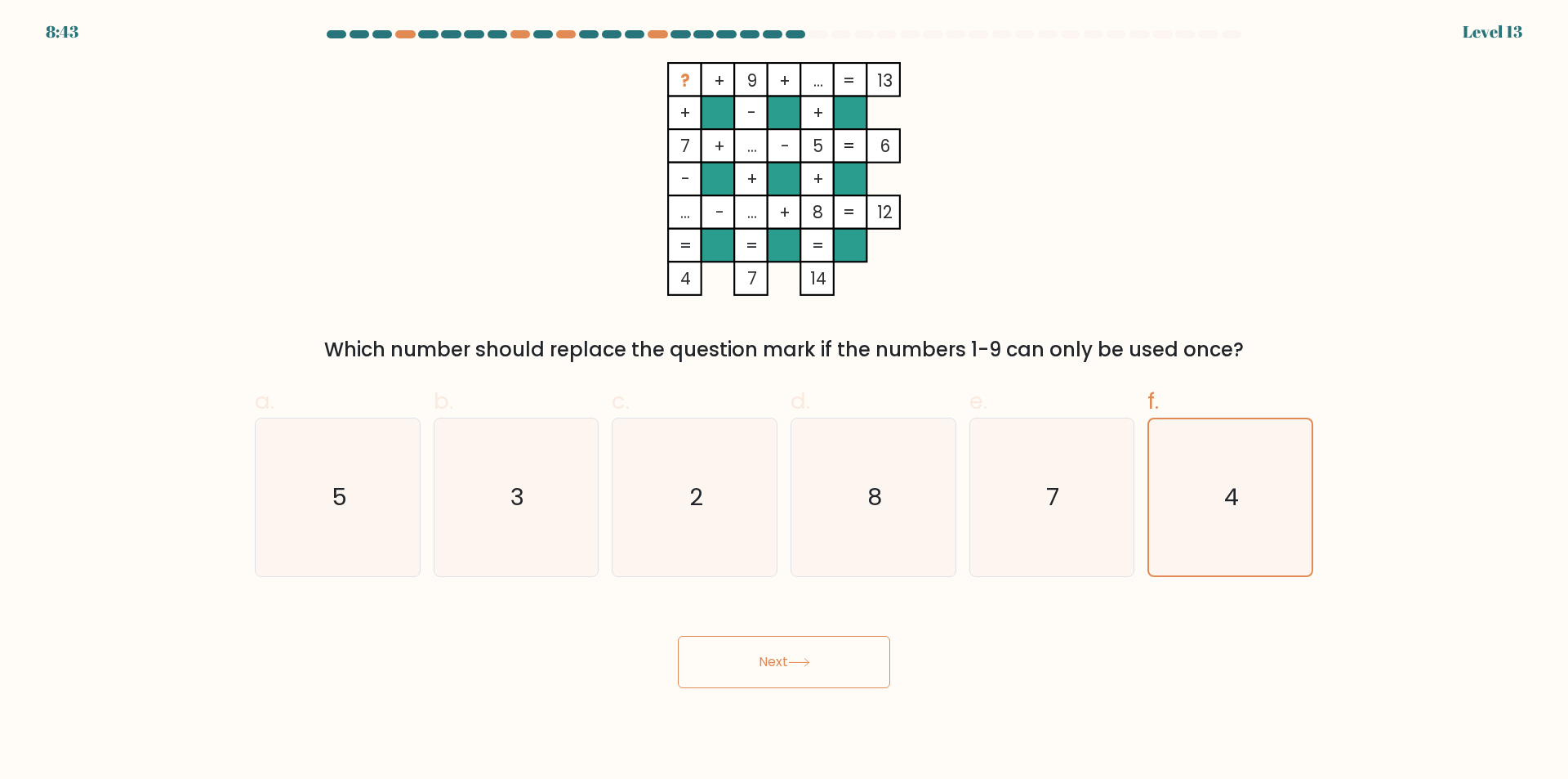
click at [855, 652] on button "Next" at bounding box center [784, 662] width 213 height 52
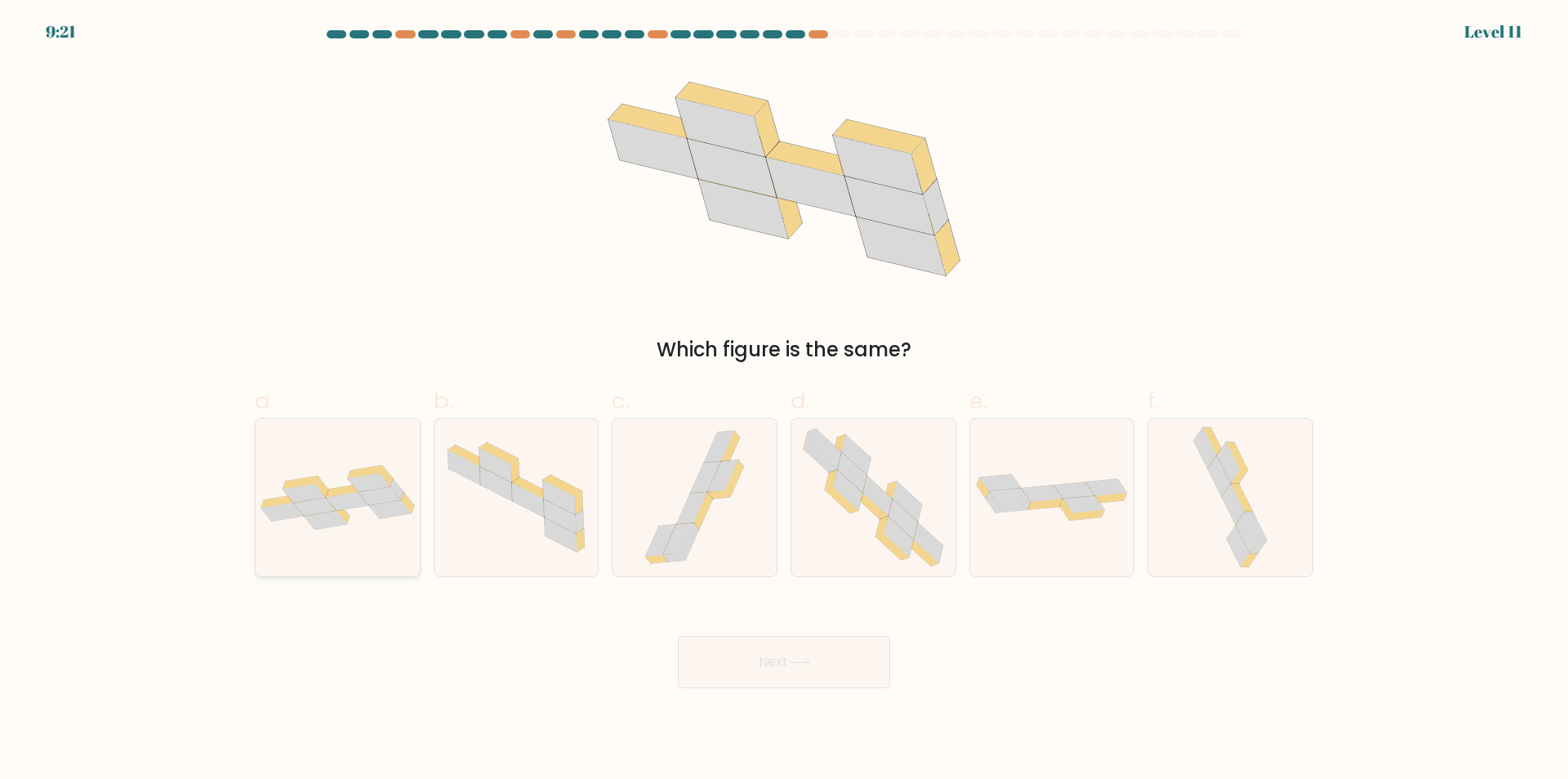
click at [361, 515] on icon at bounding box center [337, 497] width 164 height 64
click at [784, 400] on input "a." at bounding box center [784, 395] width 1 height 11
radio input "true"
click at [816, 667] on button "Next" at bounding box center [784, 662] width 213 height 52
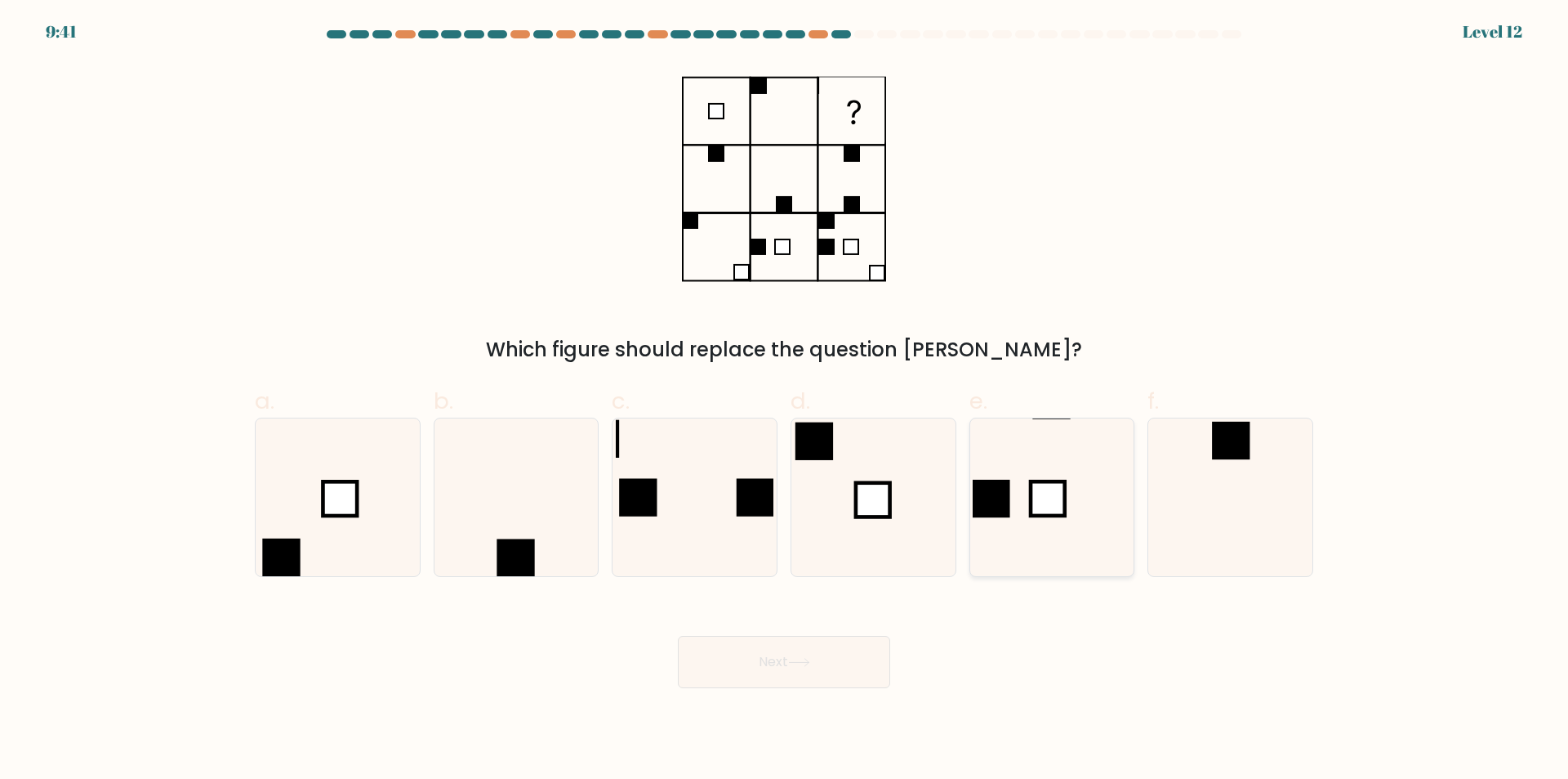
click at [1074, 546] on icon at bounding box center [1051, 497] width 158 height 158
click at [785, 400] on input "e." at bounding box center [784, 395] width 1 height 11
radio input "true"
click at [811, 664] on button "Next" at bounding box center [784, 662] width 213 height 52
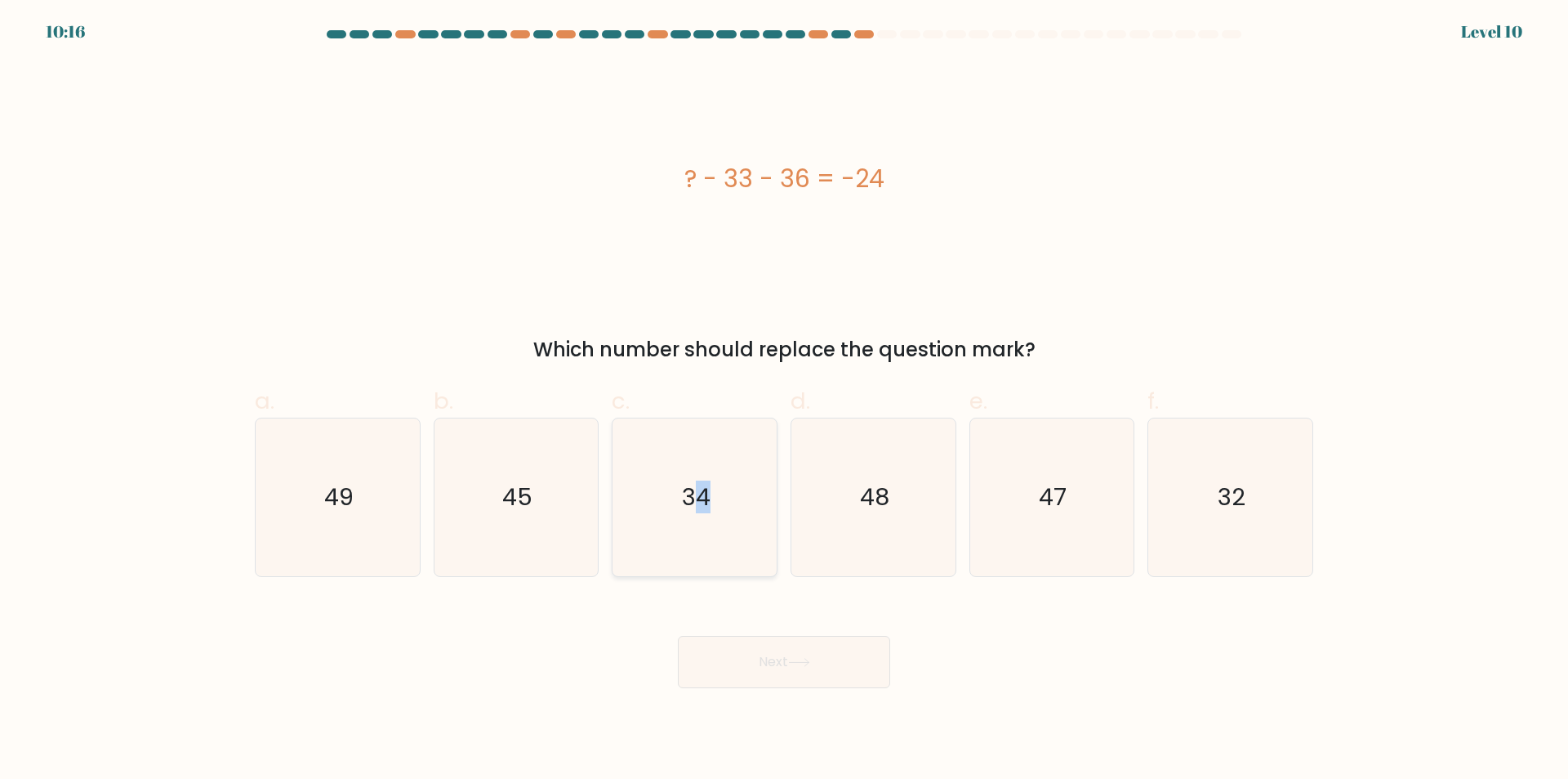
drag, startPoint x: 707, startPoint y: 505, endPoint x: 712, endPoint y: 534, distance: 29.4
click at [703, 504] on text "34" at bounding box center [697, 497] width 29 height 33
click at [752, 672] on button "Next" at bounding box center [784, 662] width 213 height 52
click at [761, 652] on button "Next" at bounding box center [784, 662] width 213 height 52
click at [639, 541] on icon "34" at bounding box center [694, 497] width 158 height 158
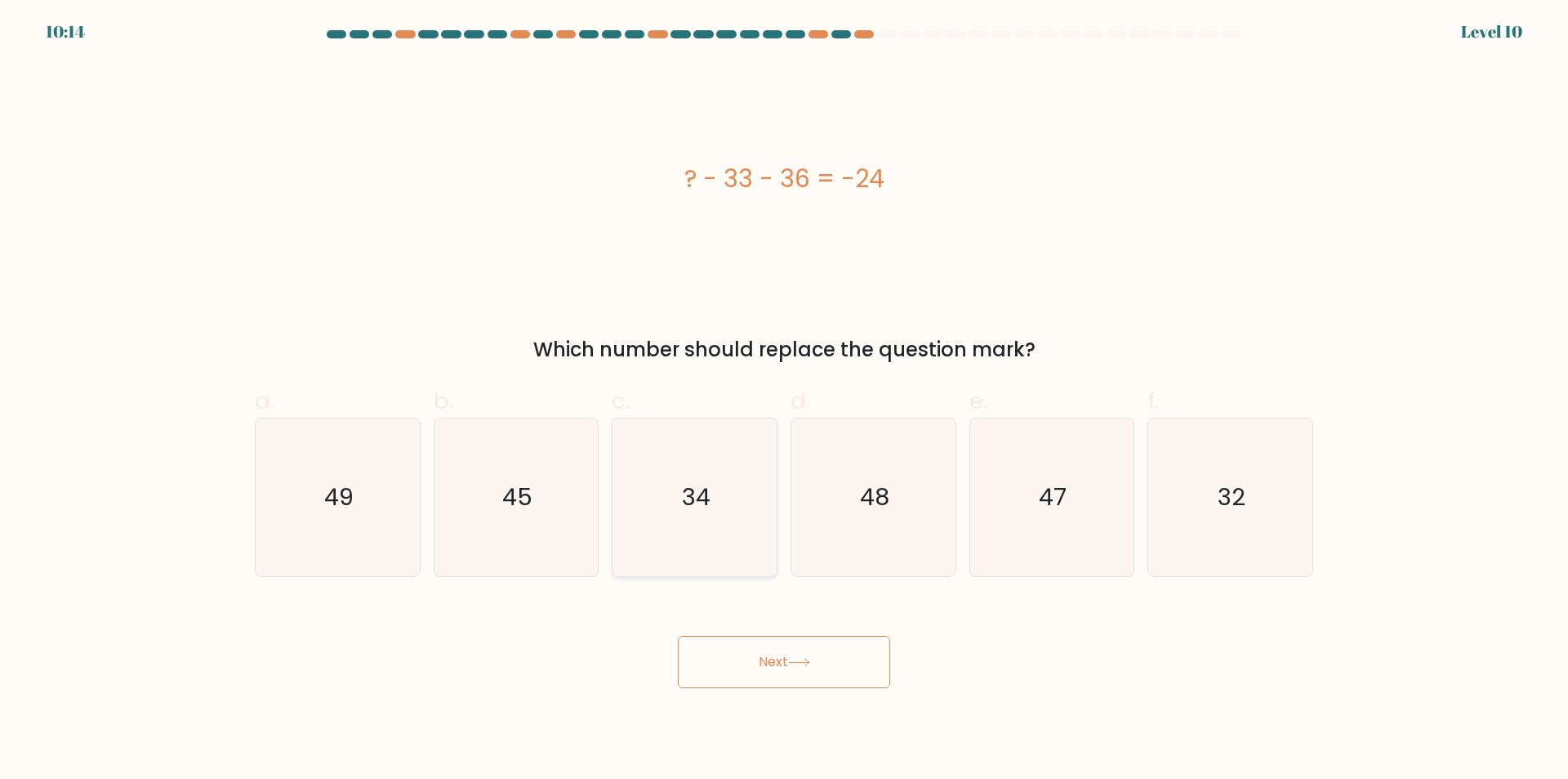
click at [784, 400] on input "c. 34" at bounding box center [784, 395] width 1 height 11
radio input "true"
click at [400, 528] on icon "49" at bounding box center [337, 497] width 158 height 158
click at [784, 400] on input "a. 49" at bounding box center [784, 395] width 1 height 11
radio input "true"
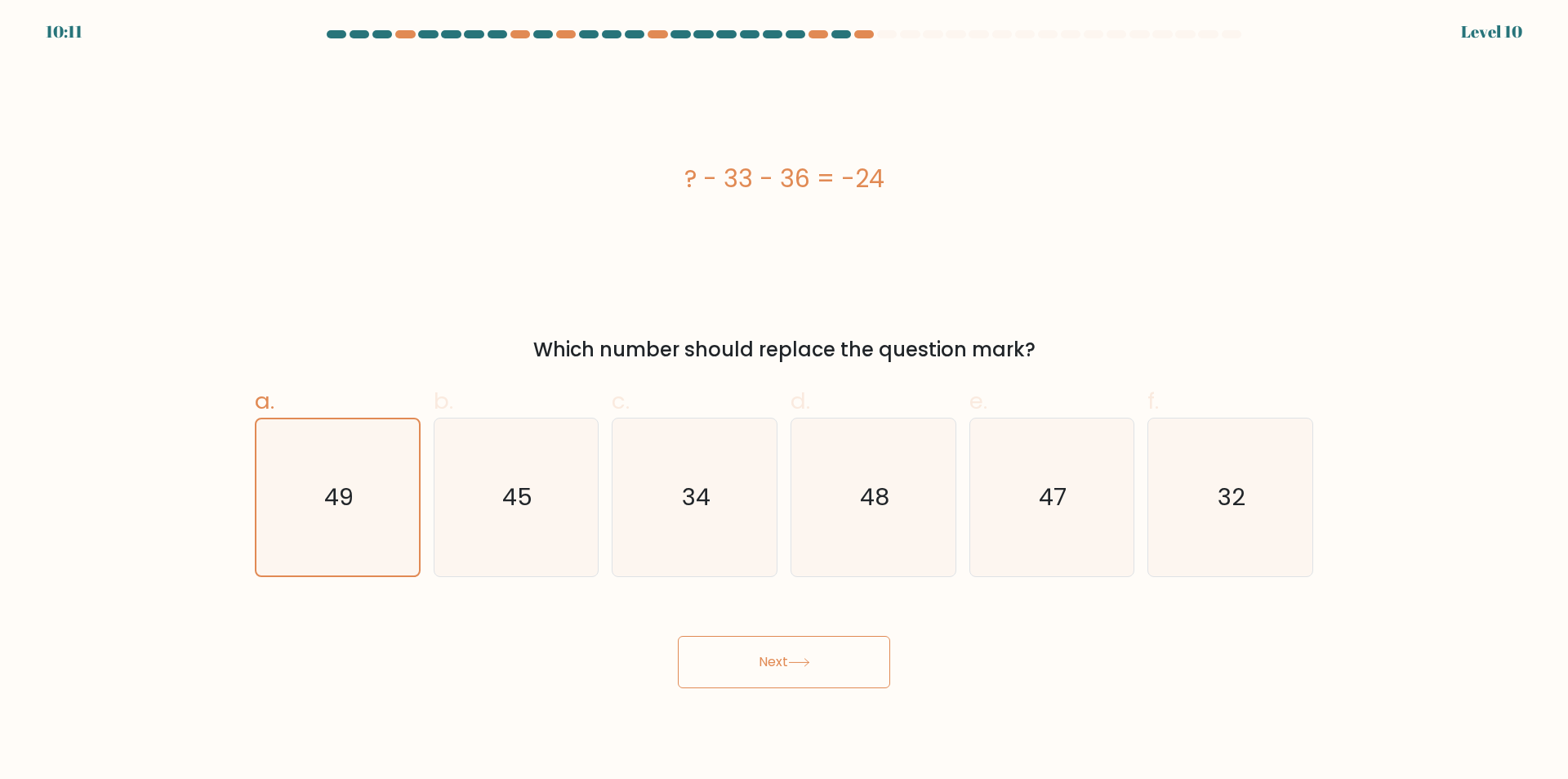
click at [784, 663] on button "Next" at bounding box center [784, 662] width 213 height 52
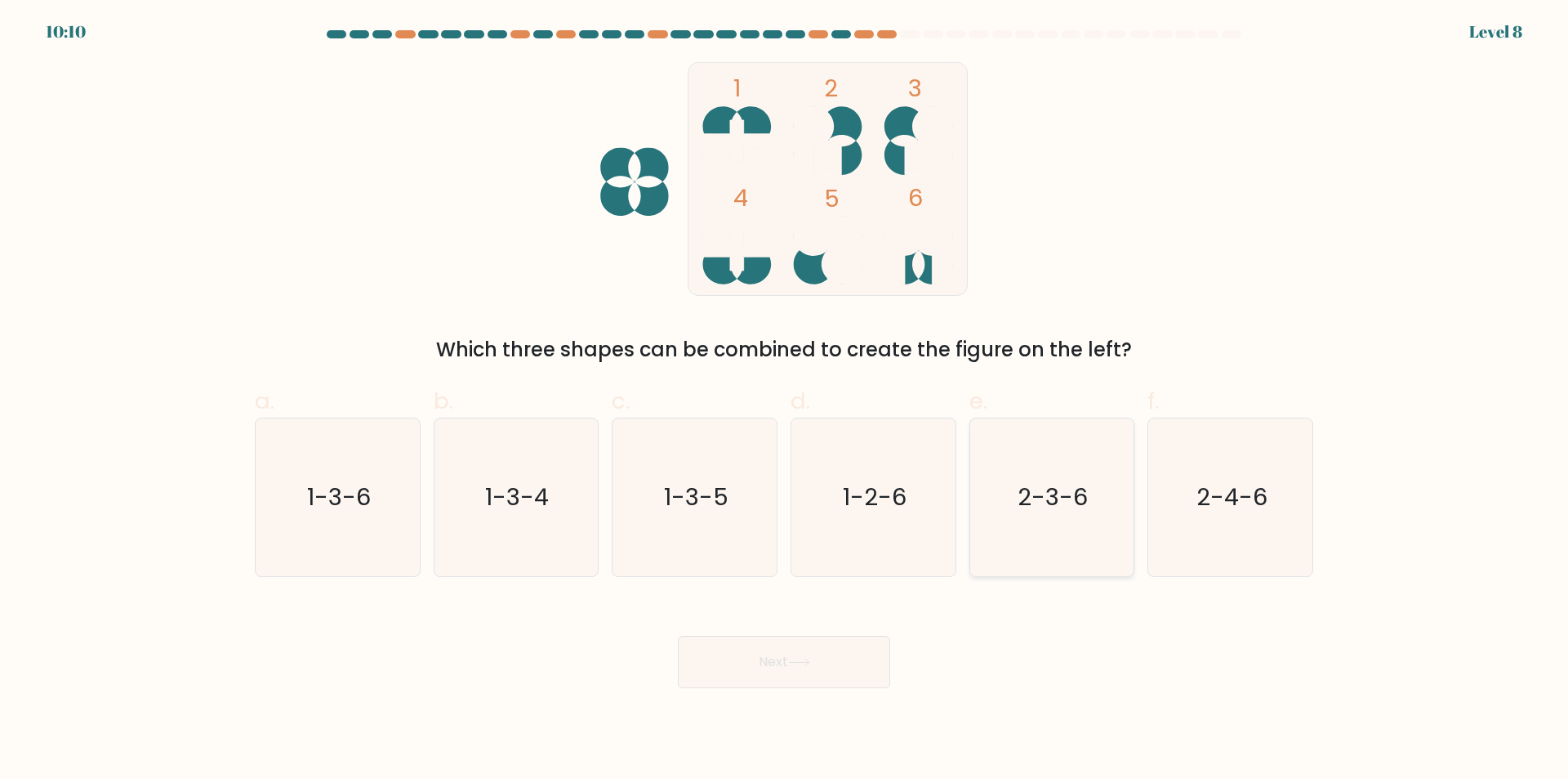
click at [1014, 520] on icon "2-3-6" at bounding box center [1051, 497] width 158 height 158
click at [785, 400] on input "e. 2-3-6" at bounding box center [784, 395] width 1 height 11
radio input "true"
click at [811, 662] on icon at bounding box center [799, 662] width 22 height 9
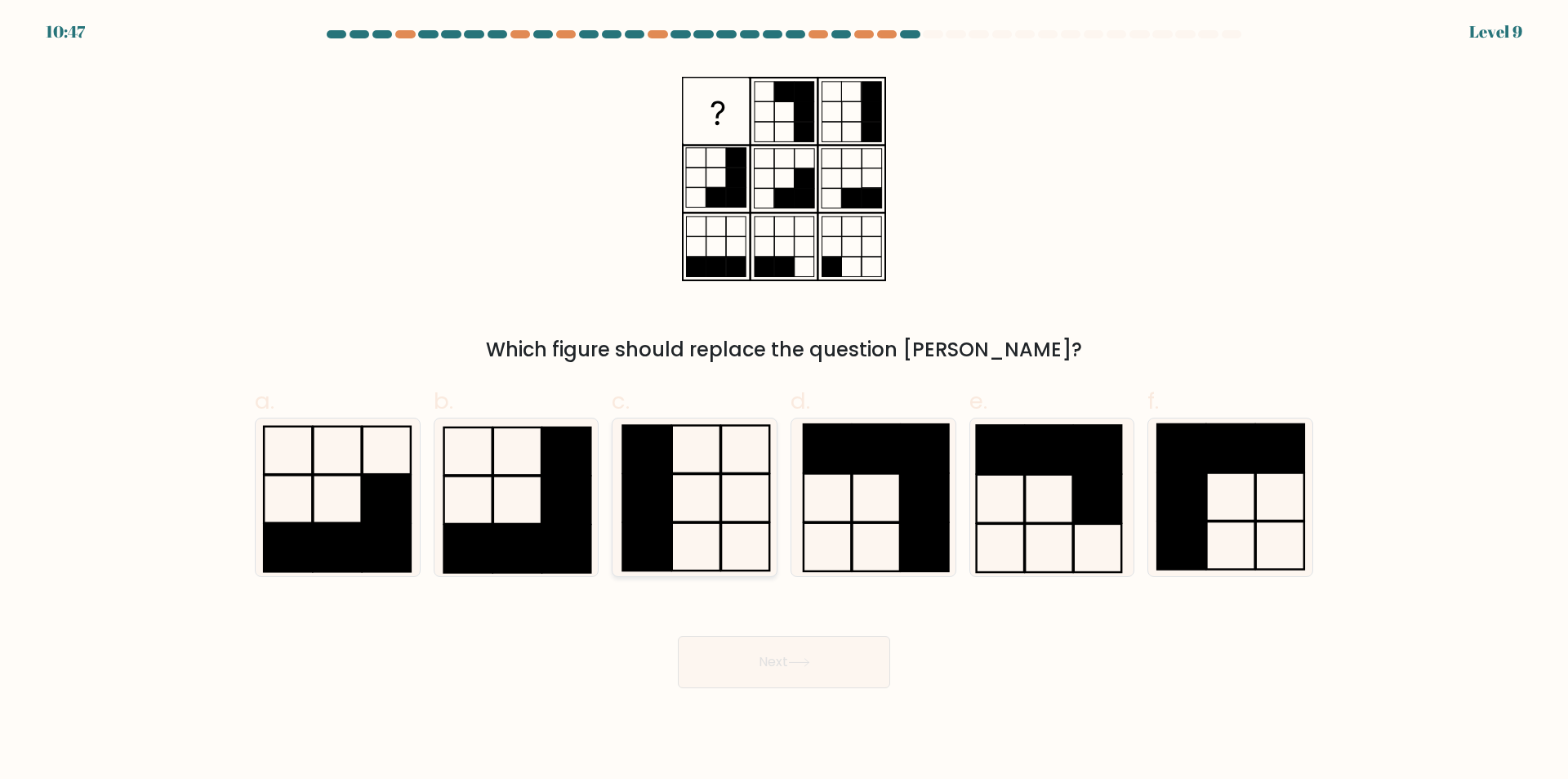
click at [706, 511] on icon at bounding box center [694, 497] width 158 height 158
click at [784, 400] on input "c." at bounding box center [784, 395] width 1 height 11
radio input "true"
click at [876, 507] on icon at bounding box center [873, 497] width 158 height 158
click at [785, 400] on input "d." at bounding box center [784, 395] width 1 height 11
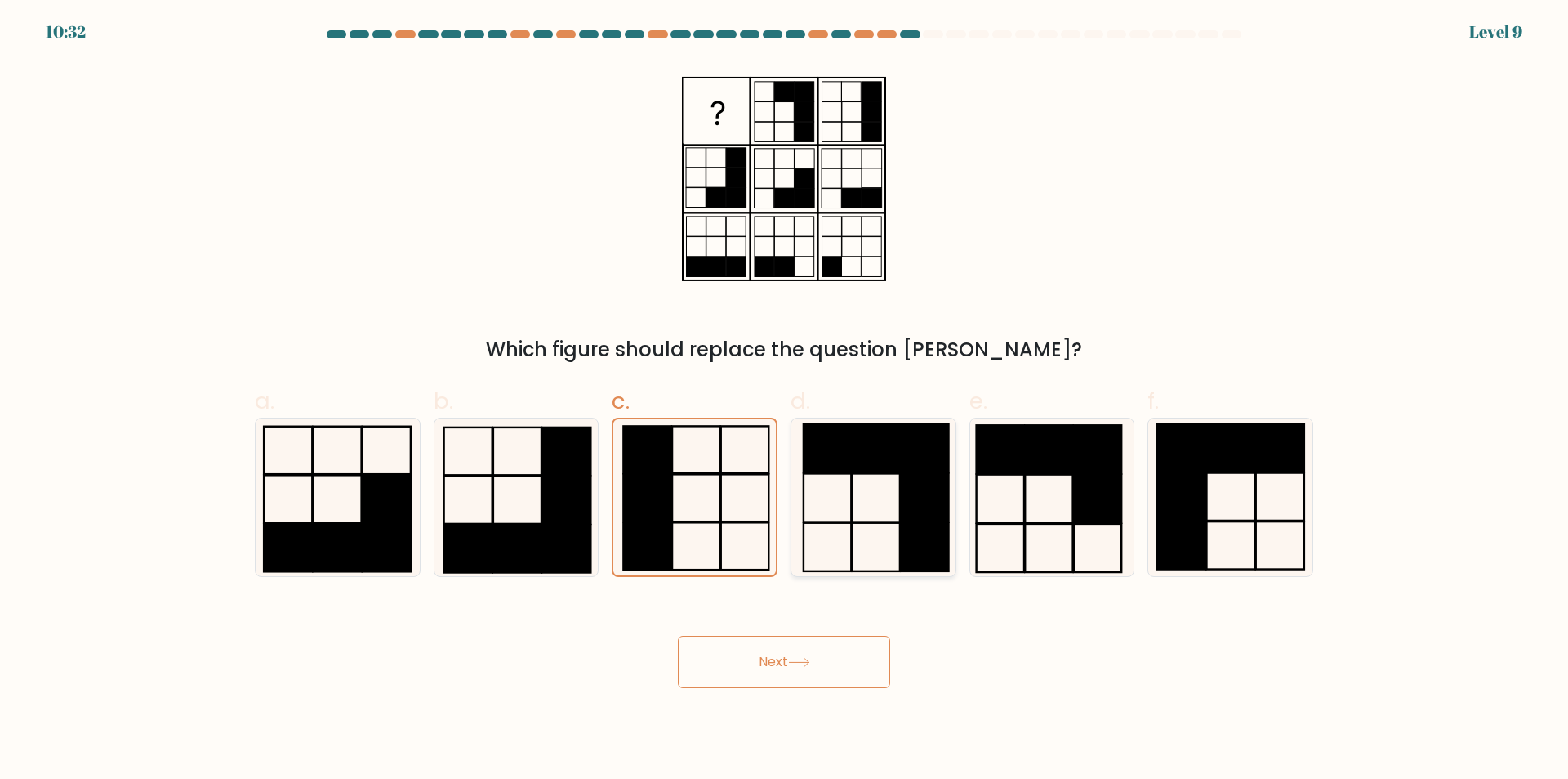
radio input "true"
click at [817, 660] on button "Next" at bounding box center [784, 662] width 213 height 52
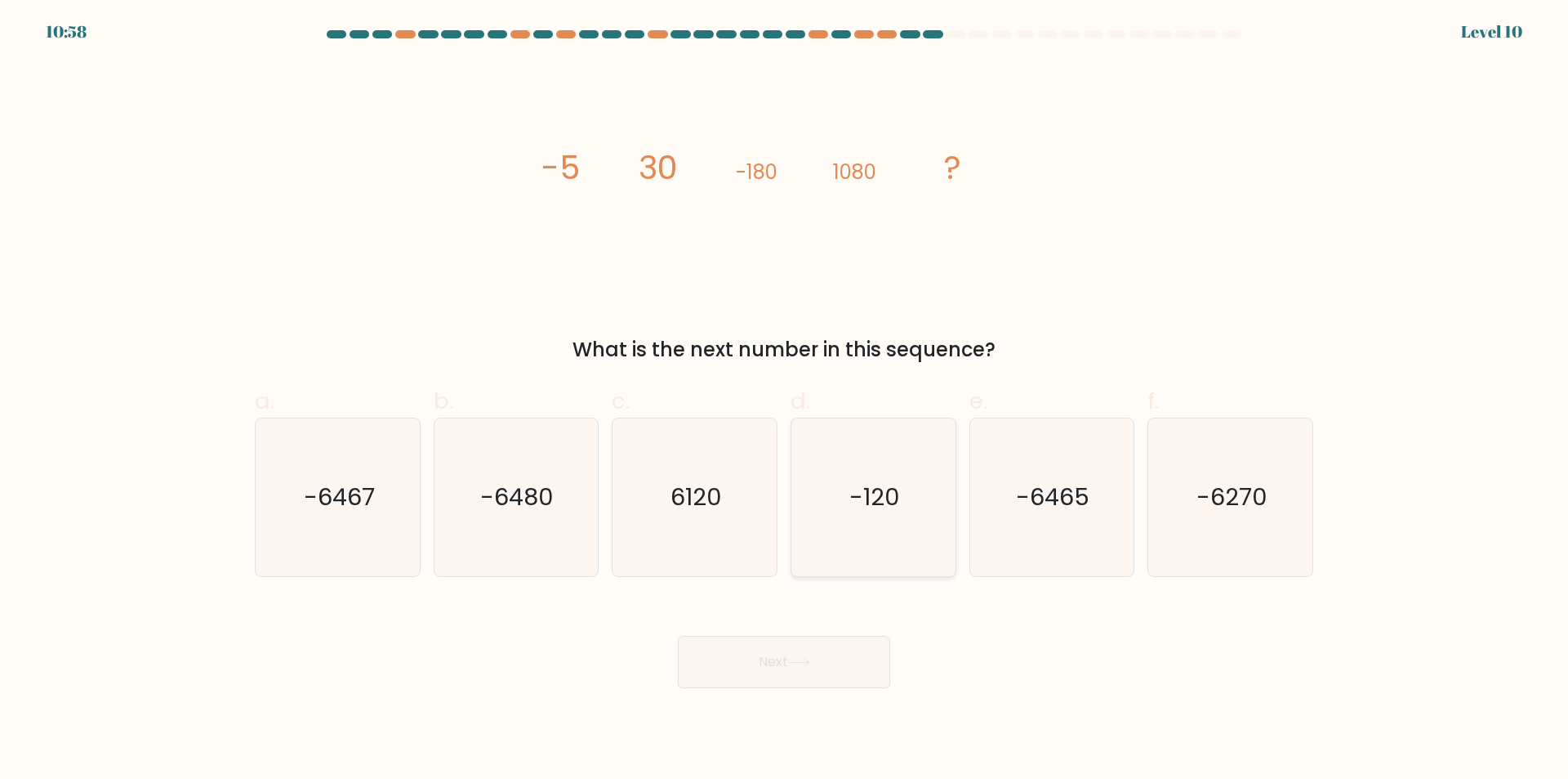
click at [859, 530] on icon "-120" at bounding box center [873, 497] width 158 height 158
click at [785, 400] on input "d. -120" at bounding box center [784, 395] width 1 height 11
radio input "true"
click at [854, 533] on icon "-120" at bounding box center [873, 497] width 156 height 156
click at [785, 400] on input "d. -120" at bounding box center [784, 395] width 1 height 11
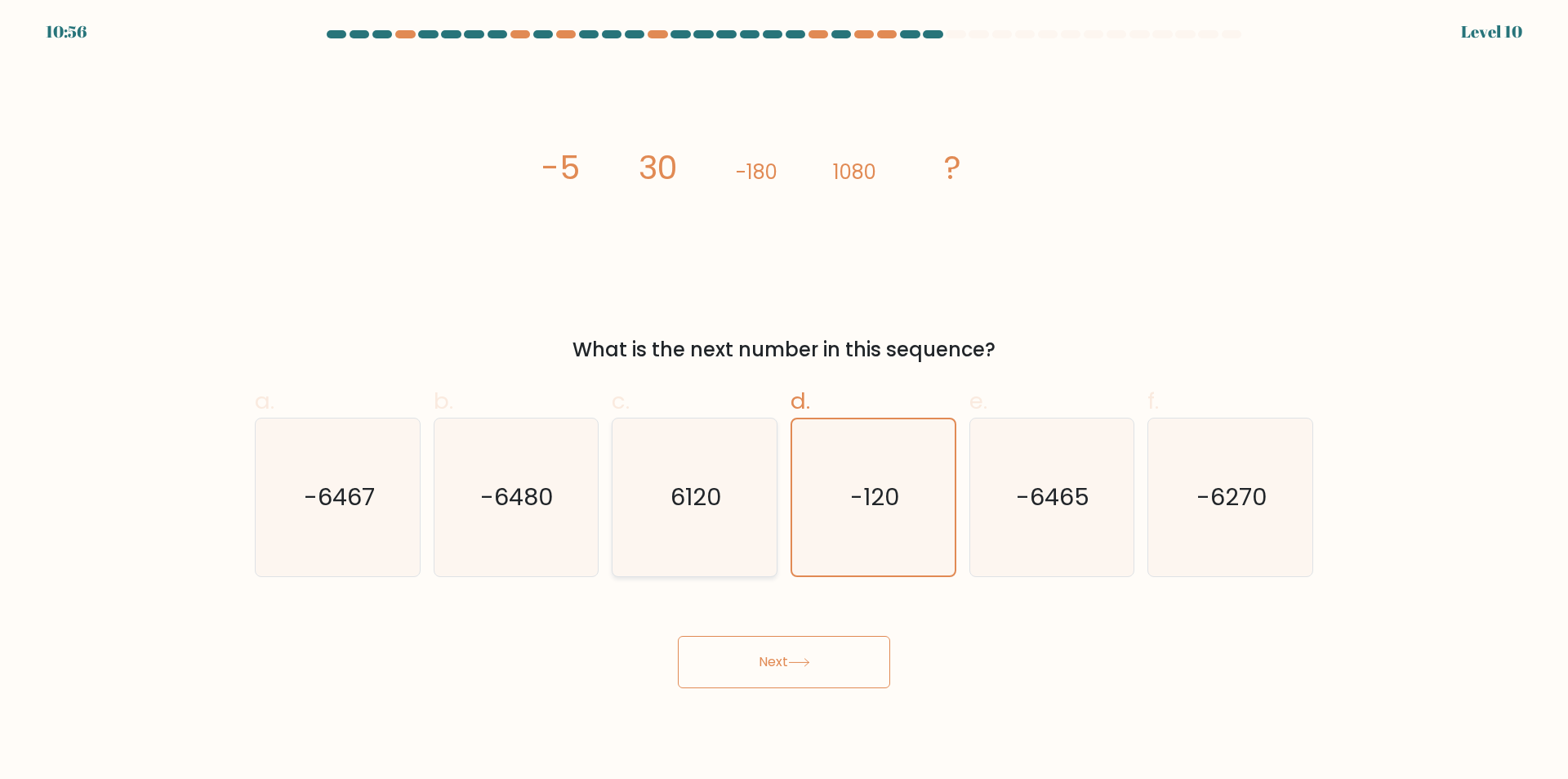
click at [724, 533] on icon "6120" at bounding box center [694, 497] width 158 height 158
click at [784, 400] on input "c. 6120" at bounding box center [784, 395] width 1 height 11
radio input "true"
click at [780, 660] on button "Next" at bounding box center [784, 662] width 213 height 52
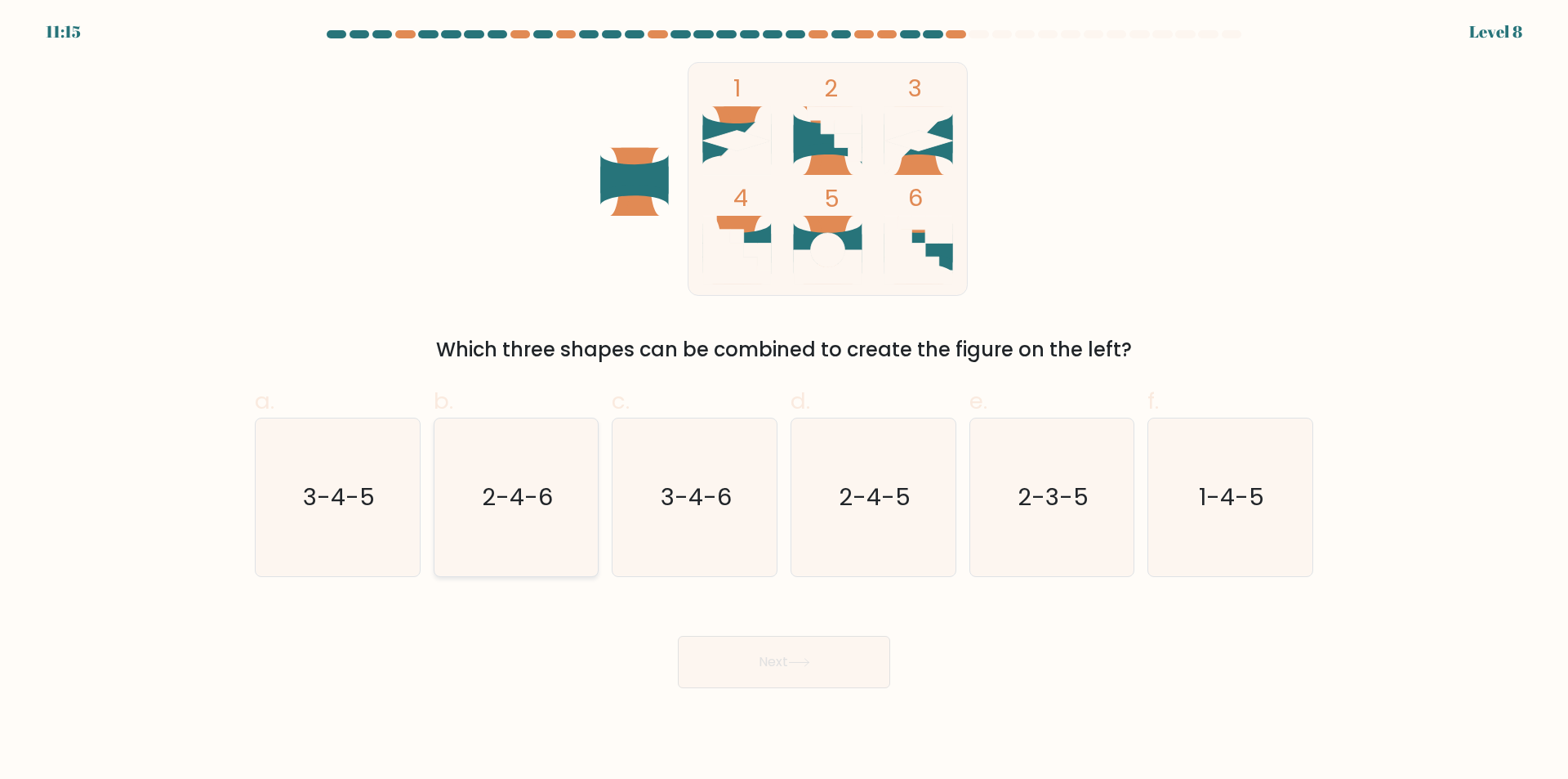
click at [515, 518] on icon "2-4-6" at bounding box center [515, 497] width 158 height 158
click at [784, 400] on input "b. 2-4-6" at bounding box center [784, 395] width 1 height 11
radio input "true"
click at [774, 660] on button "Next" at bounding box center [784, 662] width 213 height 52
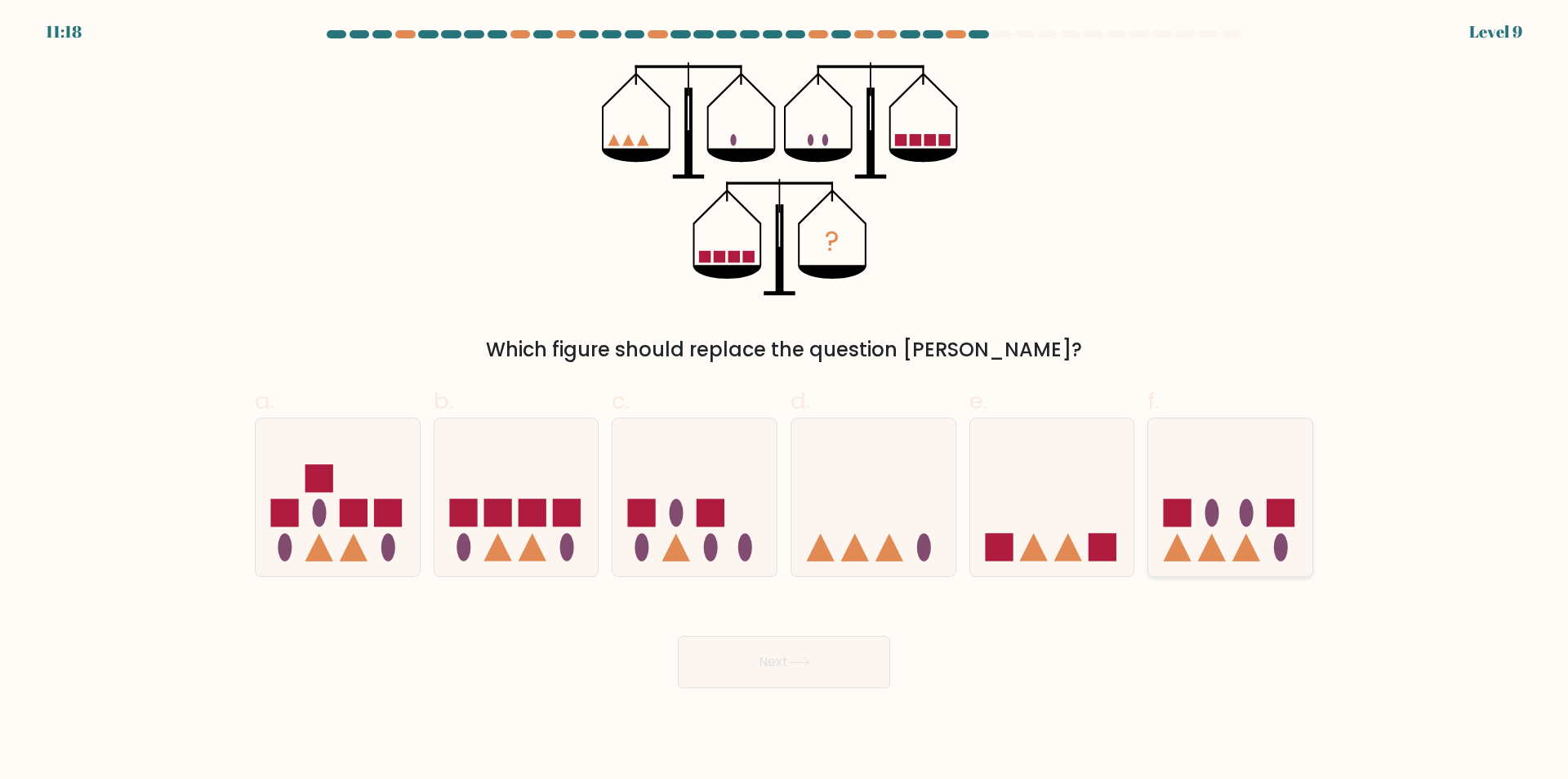
click at [1213, 522] on ellipse at bounding box center [1212, 512] width 13 height 28
click at [785, 400] on input "f." at bounding box center [784, 395] width 1 height 11
radio input "true"
click at [762, 664] on button "Next" at bounding box center [784, 662] width 213 height 52
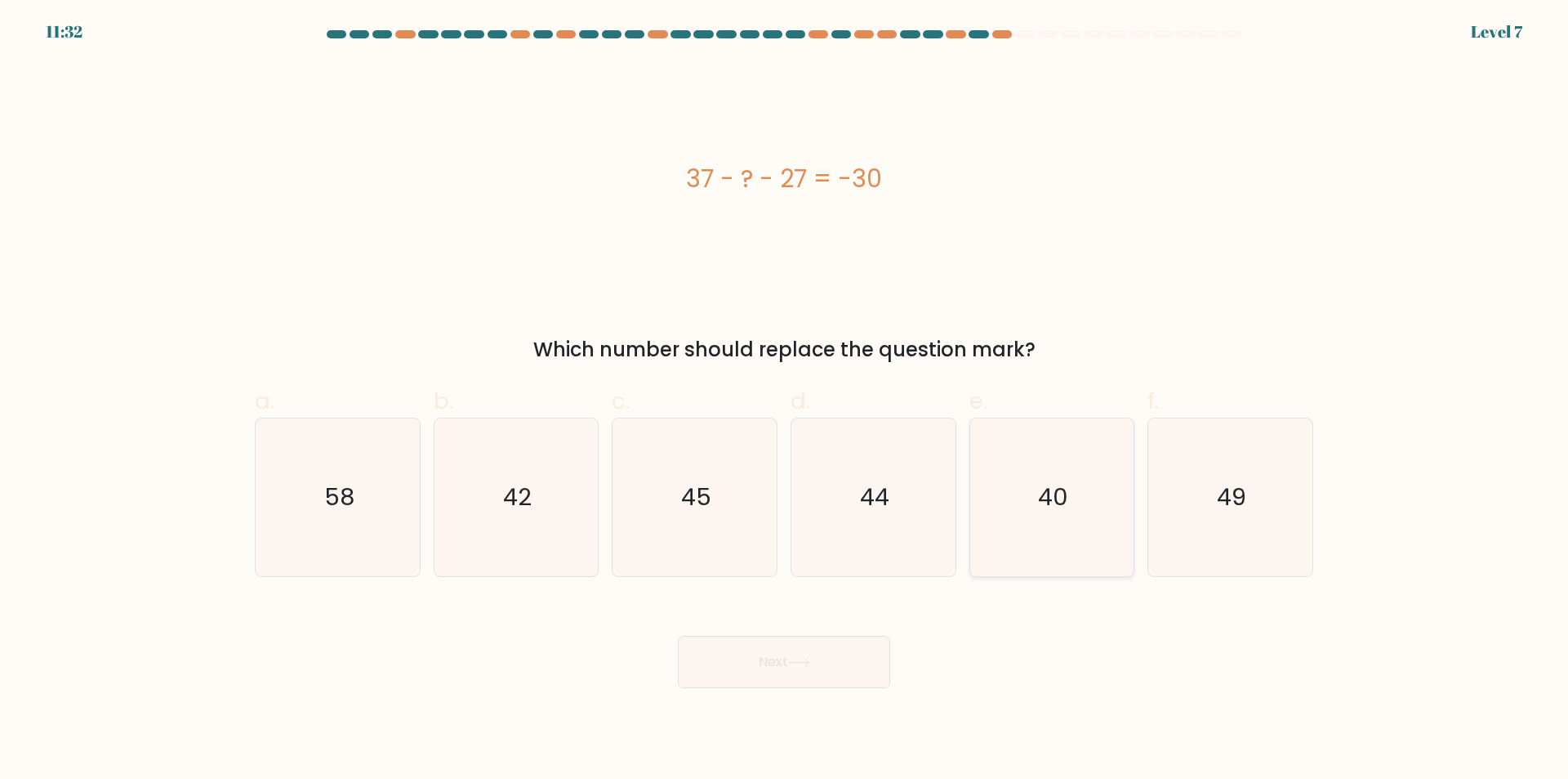
click at [1056, 530] on icon "40" at bounding box center [1051, 497] width 158 height 158
click at [785, 400] on input "e. 40" at bounding box center [784, 395] width 1 height 11
radio input "true"
click at [795, 652] on button "Next" at bounding box center [784, 662] width 213 height 52
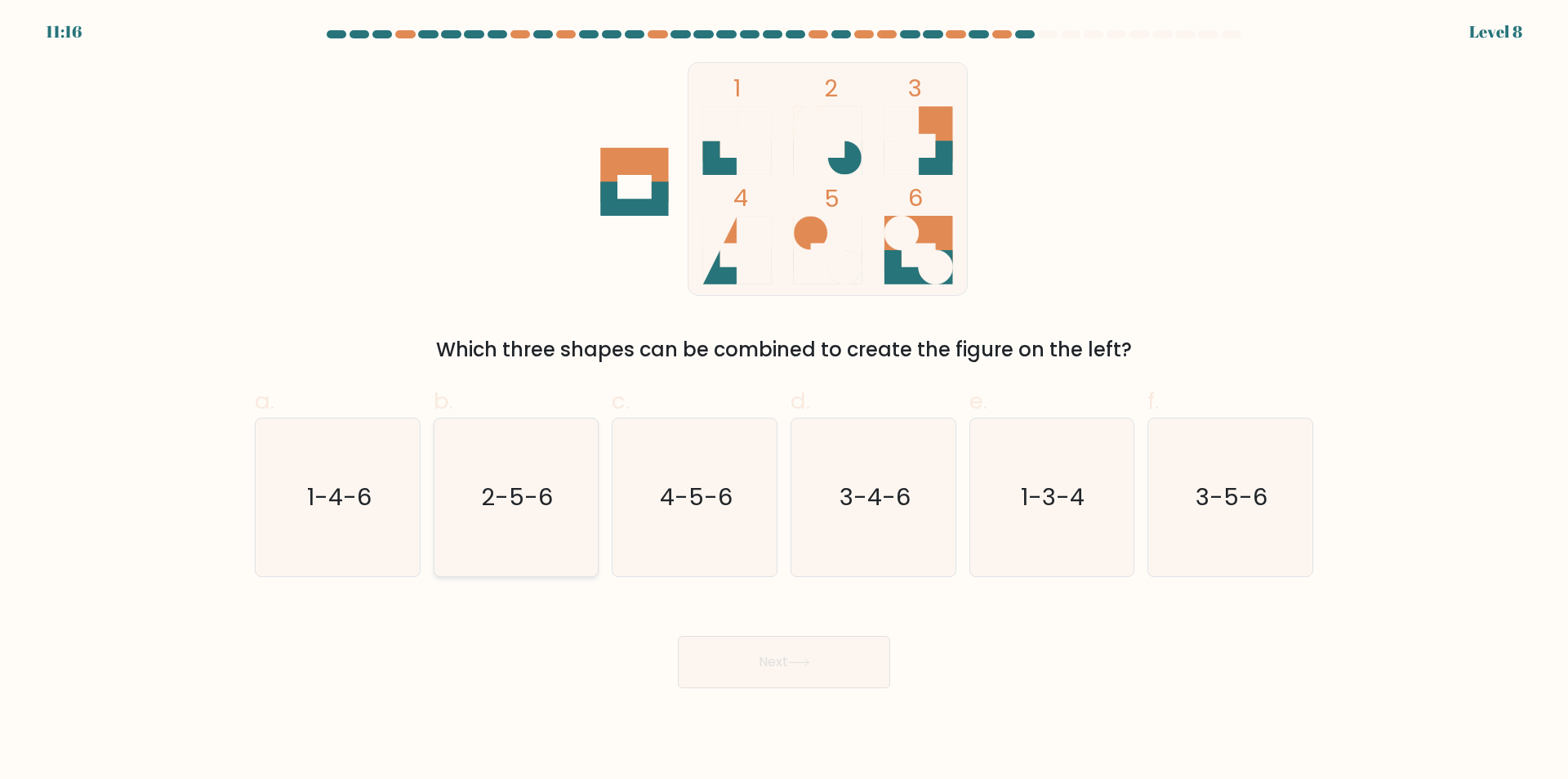
click at [538, 525] on icon "2-5-6" at bounding box center [515, 497] width 158 height 158
click at [784, 400] on input "b. 2-5-6" at bounding box center [784, 395] width 1 height 11
radio input "true"
click at [827, 684] on button "Next" at bounding box center [784, 662] width 213 height 52
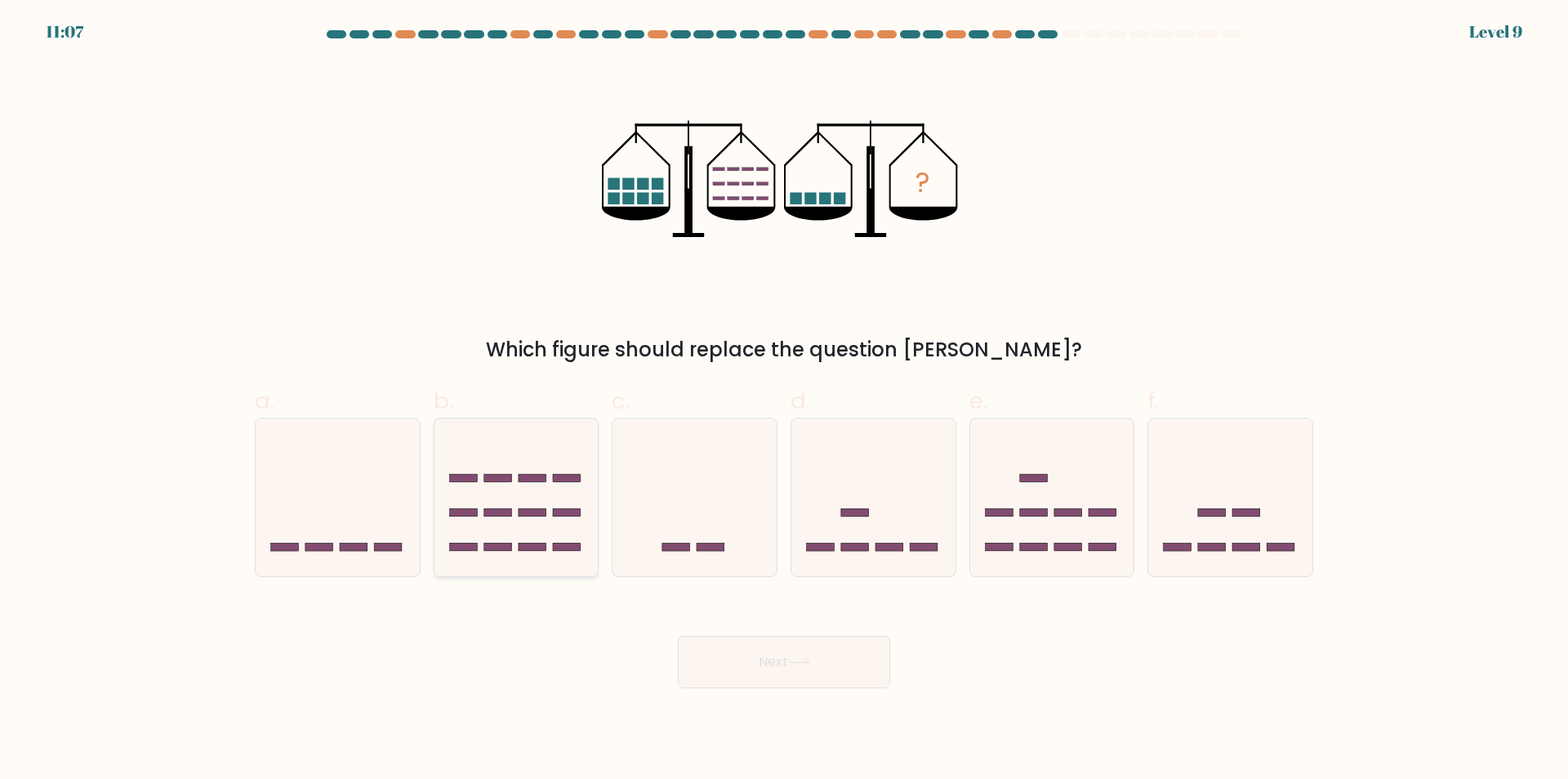
click at [530, 492] on icon at bounding box center [516, 497] width 164 height 136
click at [784, 400] on input "b." at bounding box center [784, 395] width 1 height 11
radio input "true"
click at [830, 657] on button "Next" at bounding box center [784, 662] width 213 height 52
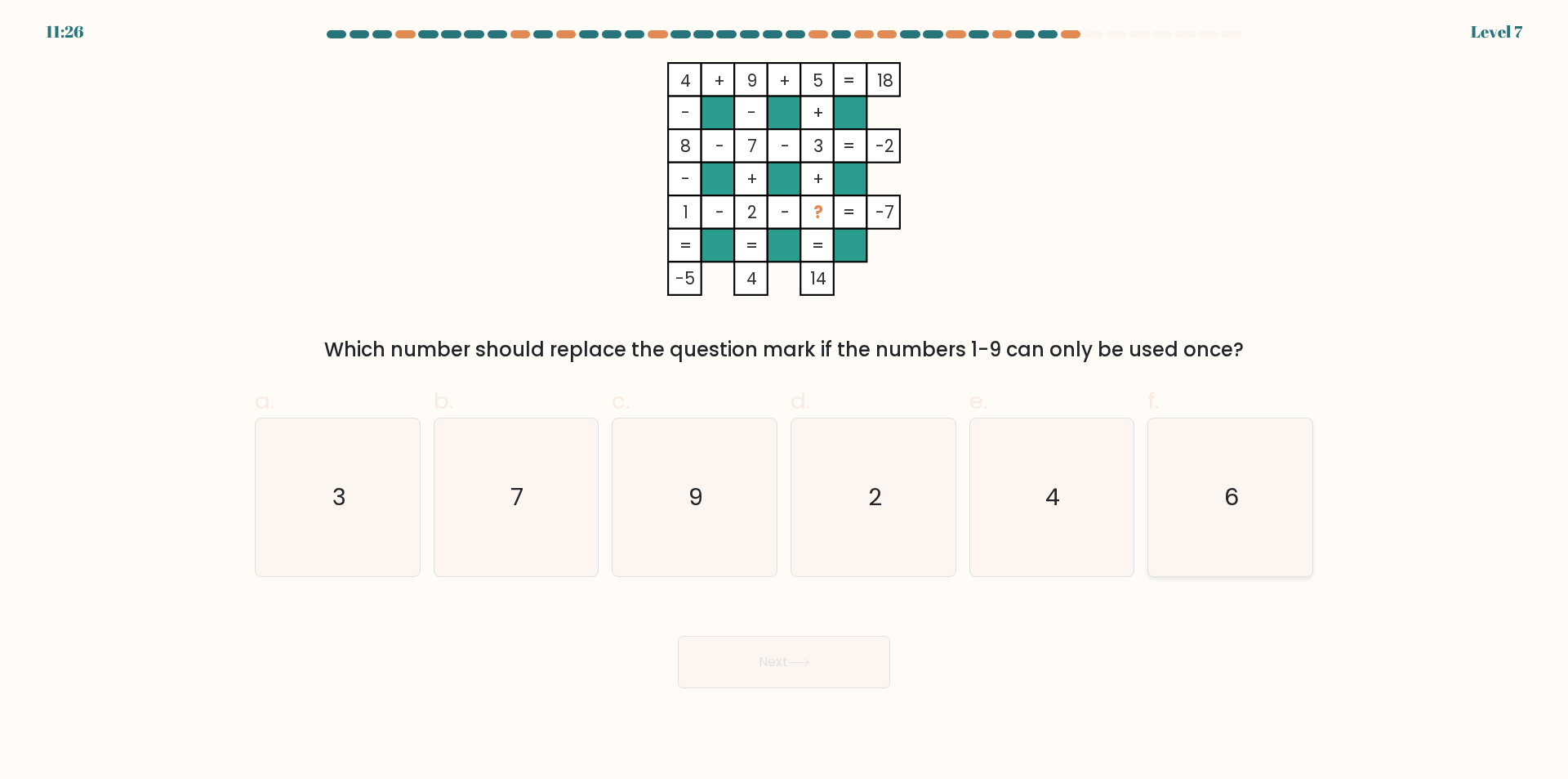
click at [1232, 486] on text "6" at bounding box center [1231, 497] width 14 height 33
click at [785, 400] on input "f. 6" at bounding box center [784, 395] width 1 height 11
radio input "true"
click at [832, 665] on button "Next" at bounding box center [784, 662] width 213 height 52
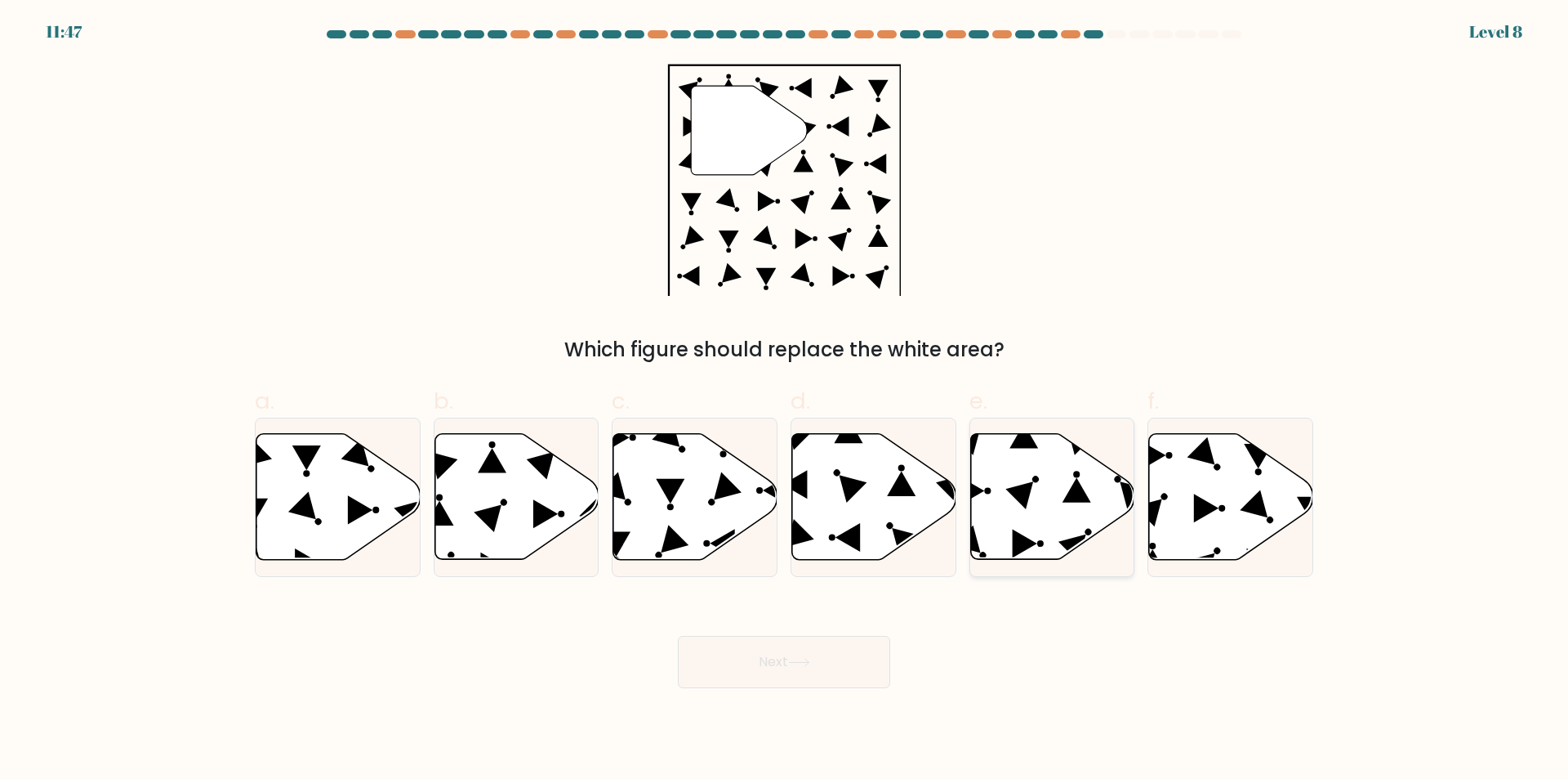
click at [1022, 486] on icon at bounding box center [1019, 495] width 28 height 28
click at [785, 400] on input "e." at bounding box center [784, 395] width 1 height 11
radio input "true"
click at [795, 639] on button "Next" at bounding box center [784, 662] width 213 height 52
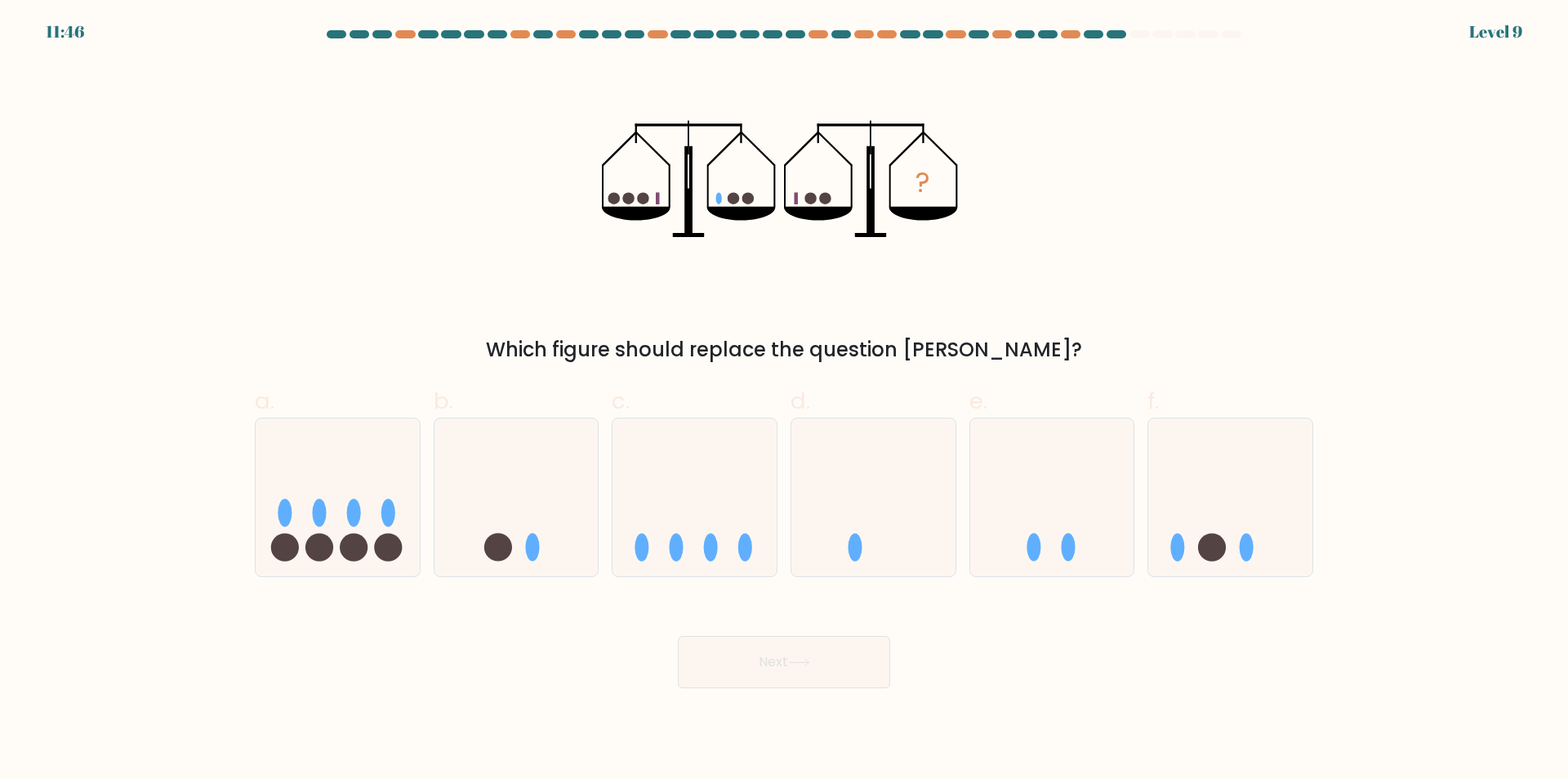
click at [795, 660] on button "Next" at bounding box center [784, 662] width 213 height 52
click at [1182, 527] on icon at bounding box center [1230, 497] width 164 height 136
click at [785, 400] on input "f." at bounding box center [784, 395] width 1 height 11
radio input "true"
click at [737, 677] on button "Next" at bounding box center [784, 662] width 213 height 52
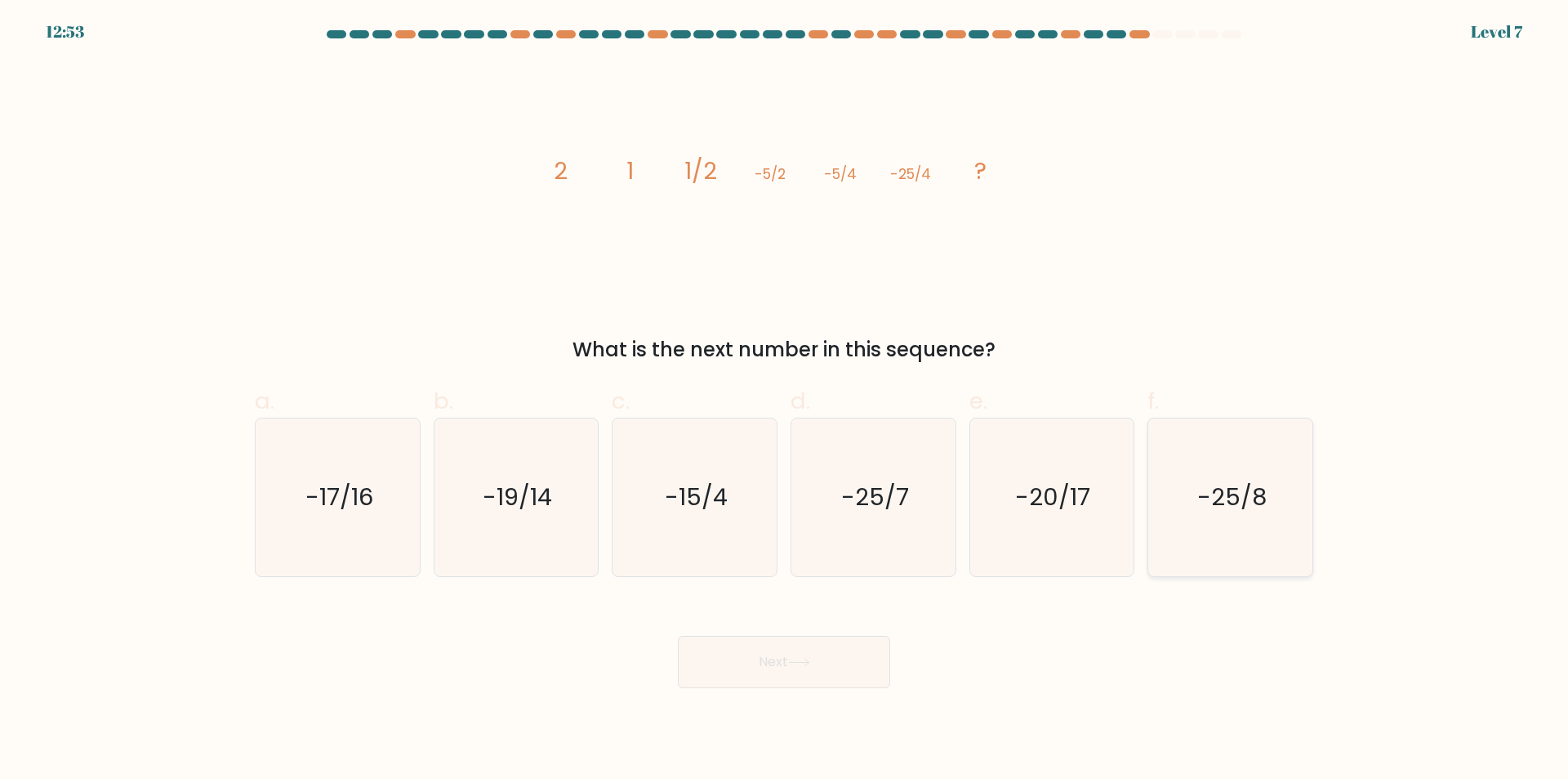
click at [1221, 507] on text "-25/8" at bounding box center [1232, 497] width 69 height 33
click at [785, 400] on input "f. -25/8" at bounding box center [784, 395] width 1 height 11
radio input "true"
click at [825, 677] on button "Next" at bounding box center [784, 662] width 213 height 52
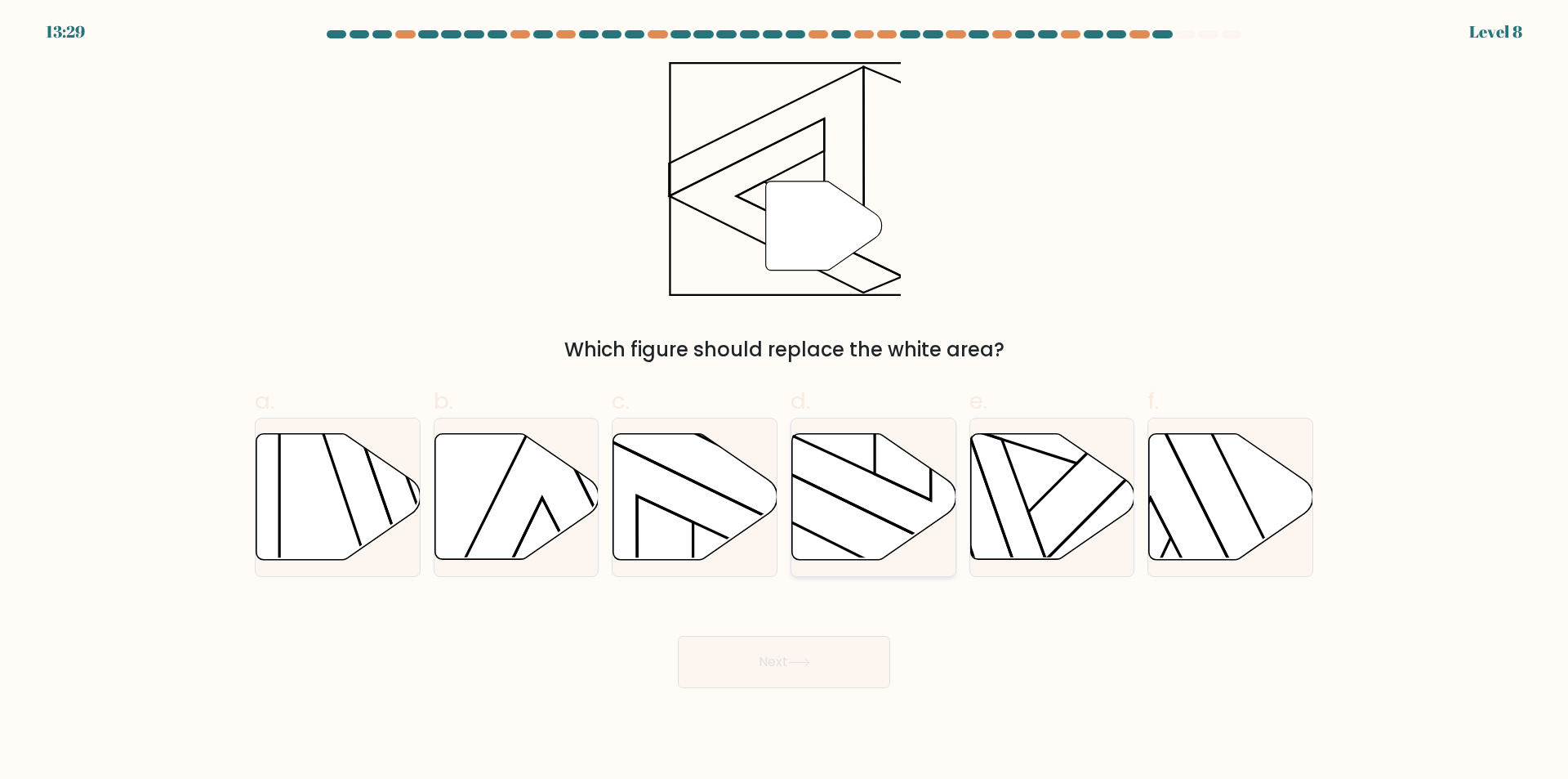
click at [855, 517] on icon at bounding box center [874, 496] width 164 height 126
click at [785, 400] on input "d." at bounding box center [784, 395] width 1 height 11
radio input "true"
click at [832, 652] on button "Next" at bounding box center [784, 662] width 213 height 52
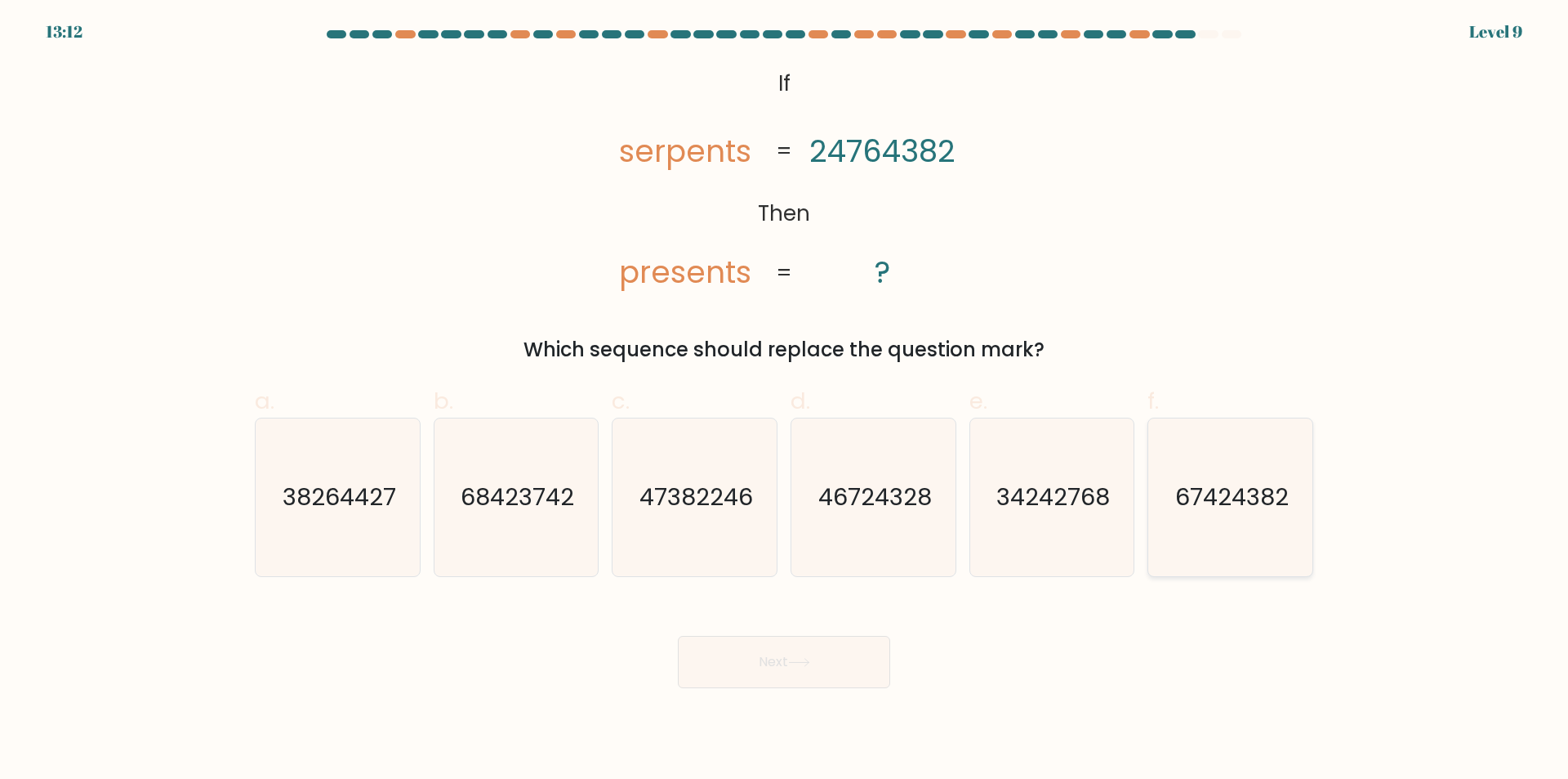
click at [1218, 527] on icon "67424382" at bounding box center [1230, 497] width 158 height 158
click at [785, 400] on input "f. 67424382" at bounding box center [784, 395] width 1 height 11
radio input "true"
click at [822, 657] on button "Next" at bounding box center [784, 662] width 213 height 52
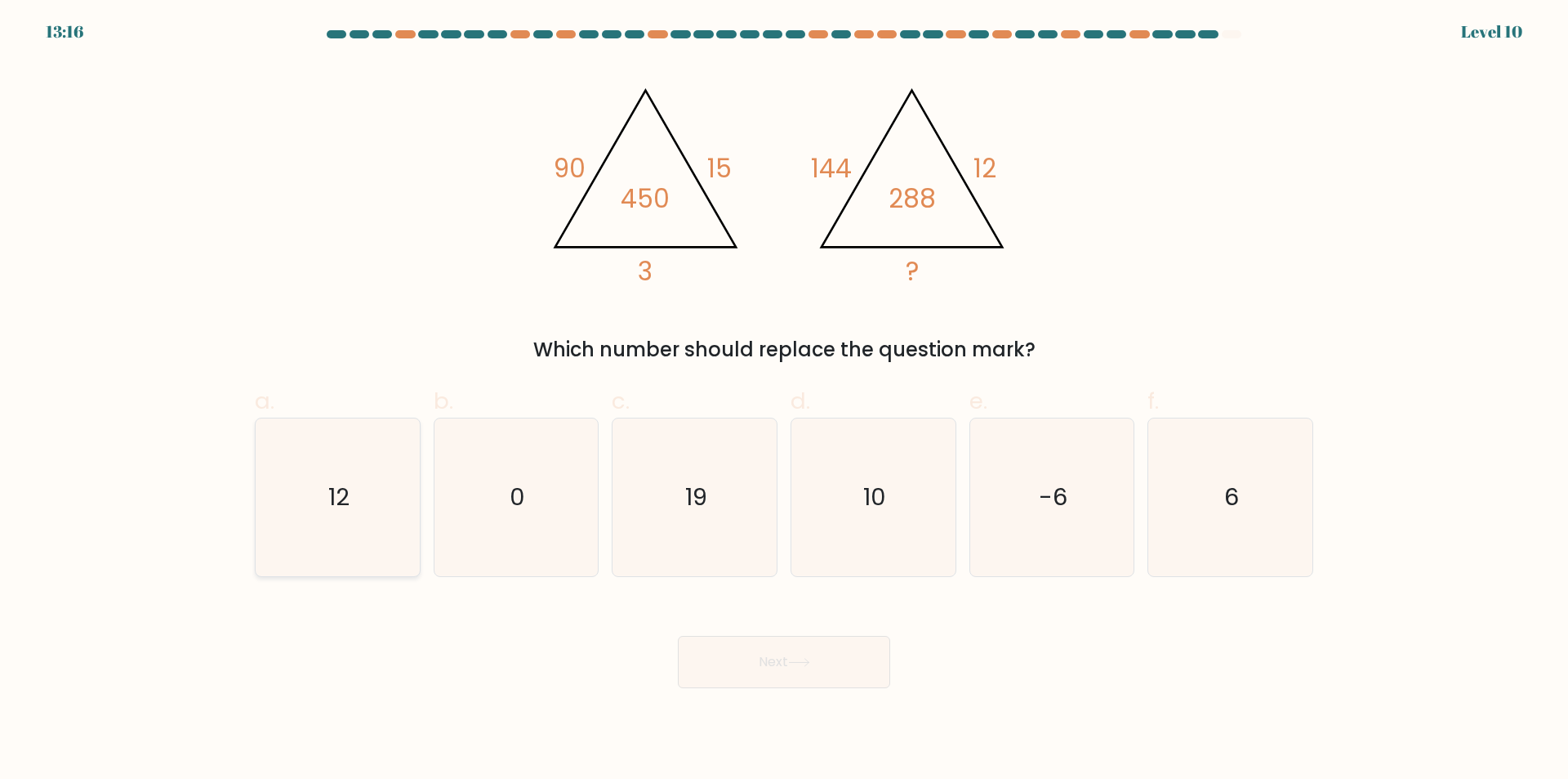
click at [365, 522] on icon "12" at bounding box center [337, 497] width 158 height 158
click at [784, 400] on input "a. 12" at bounding box center [784, 395] width 1 height 11
radio input "true"
click at [768, 666] on button "Next" at bounding box center [784, 662] width 213 height 52
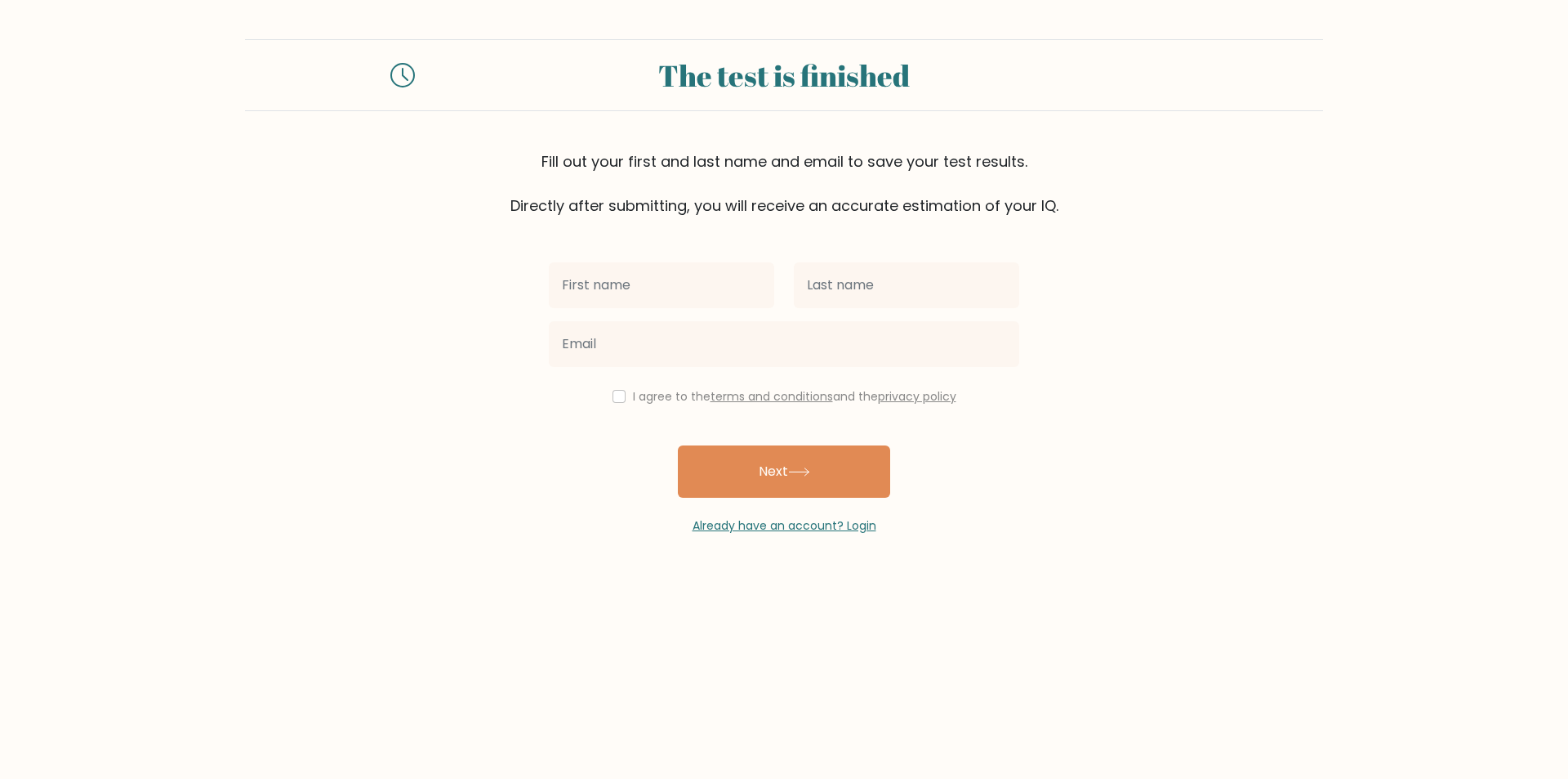
click at [606, 279] on input "text" at bounding box center [661, 285] width 225 height 46
type input "jessie"
click at [838, 286] on input "text" at bounding box center [906, 285] width 225 height 46
type input "Nicdao"
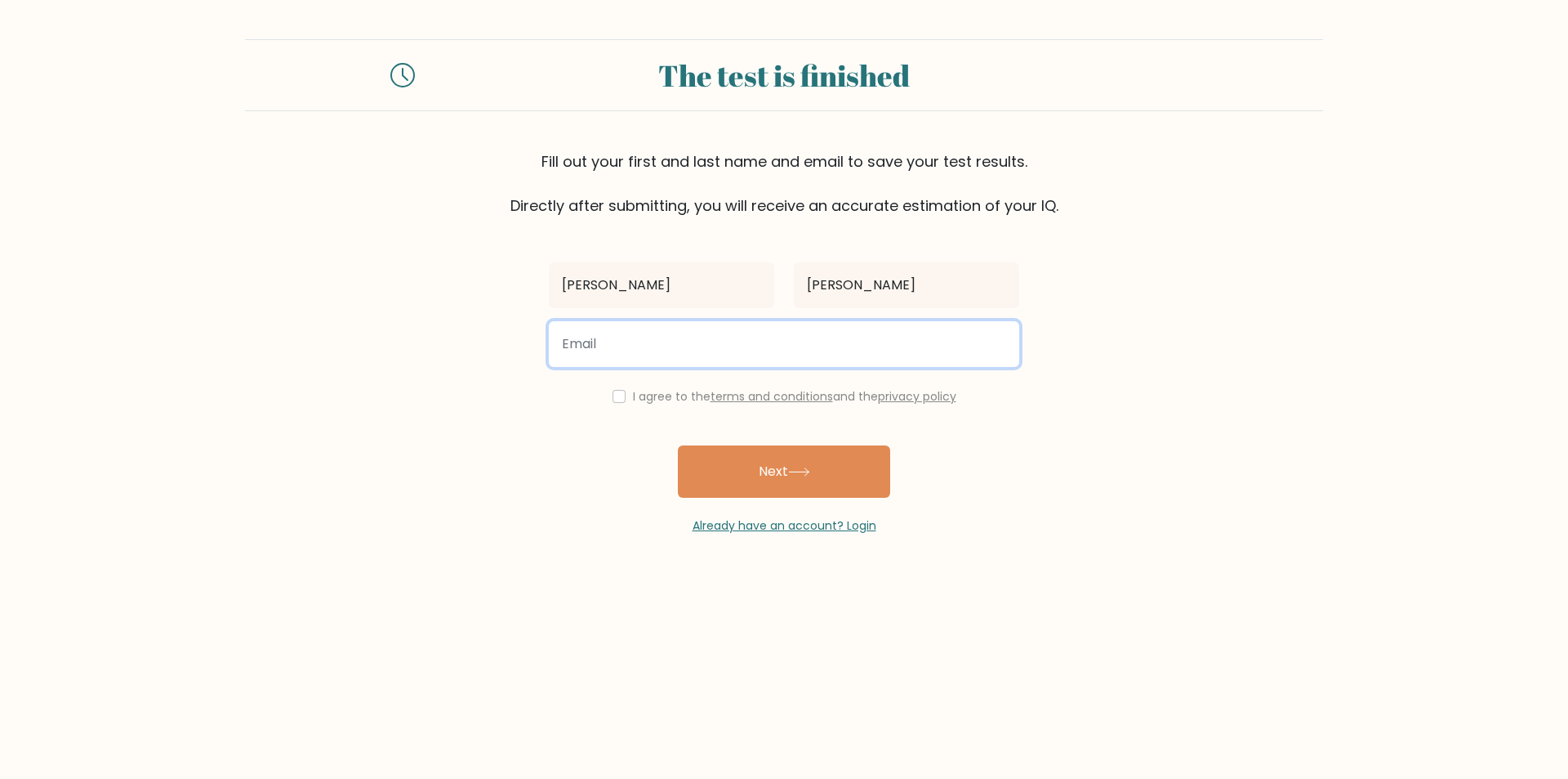
click at [729, 342] on input "email" at bounding box center [784, 344] width 471 height 46
type input "jessienicdao2@gmail.com"
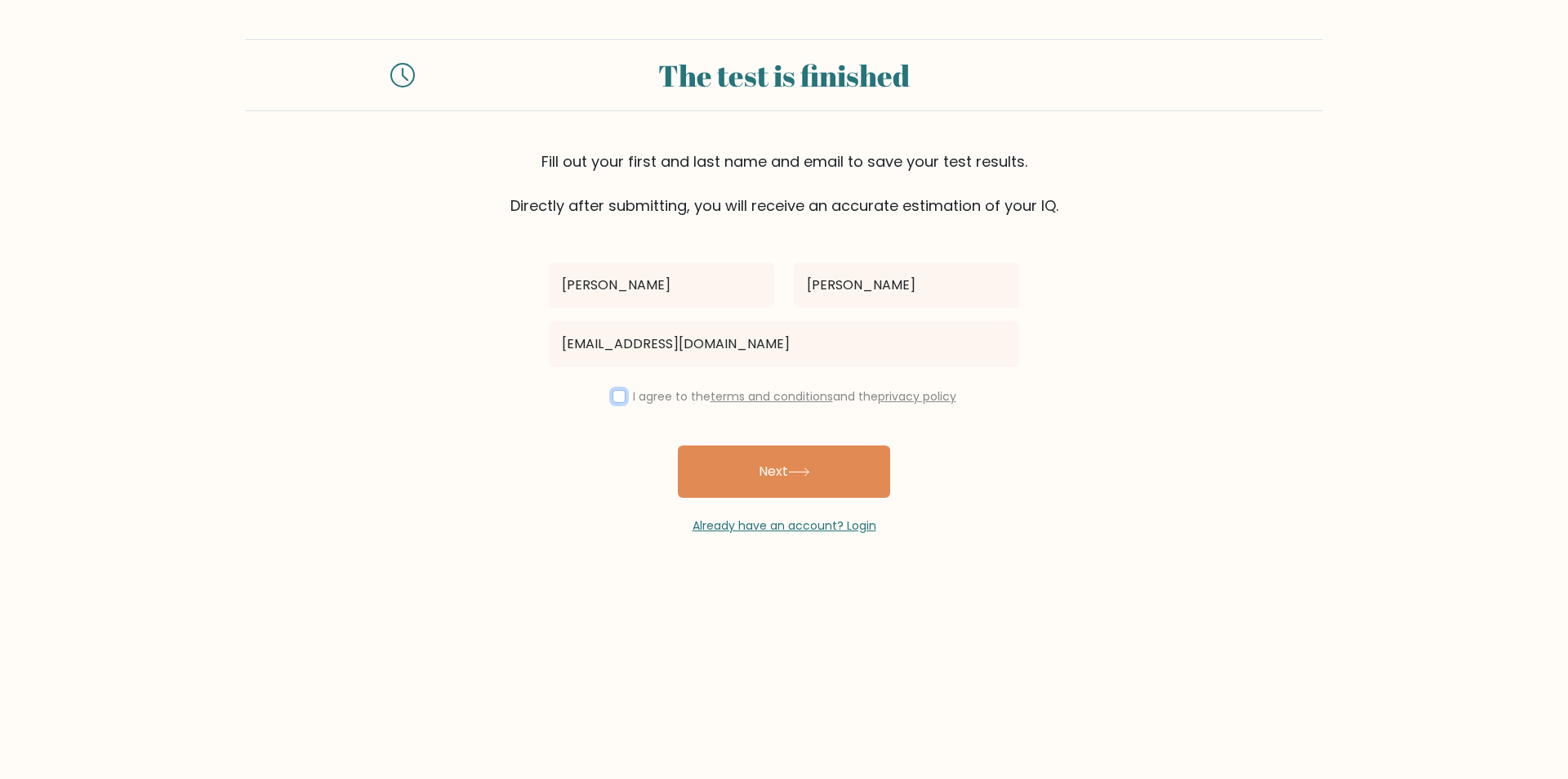
click at [618, 399] on input "checkbox" at bounding box center [618, 396] width 13 height 13
checkbox input "true"
click at [730, 471] on button "Next" at bounding box center [784, 472] width 213 height 52
click at [786, 474] on div "jessie Nicdao jessienicdao2@gmail.com I agree to the terms and conditions and t…" at bounding box center [784, 376] width 490 height 318
click at [834, 477] on div "jessie Nicdao jessienicdao2@gmail.com I agree to the terms and conditions and t…" at bounding box center [784, 376] width 490 height 318
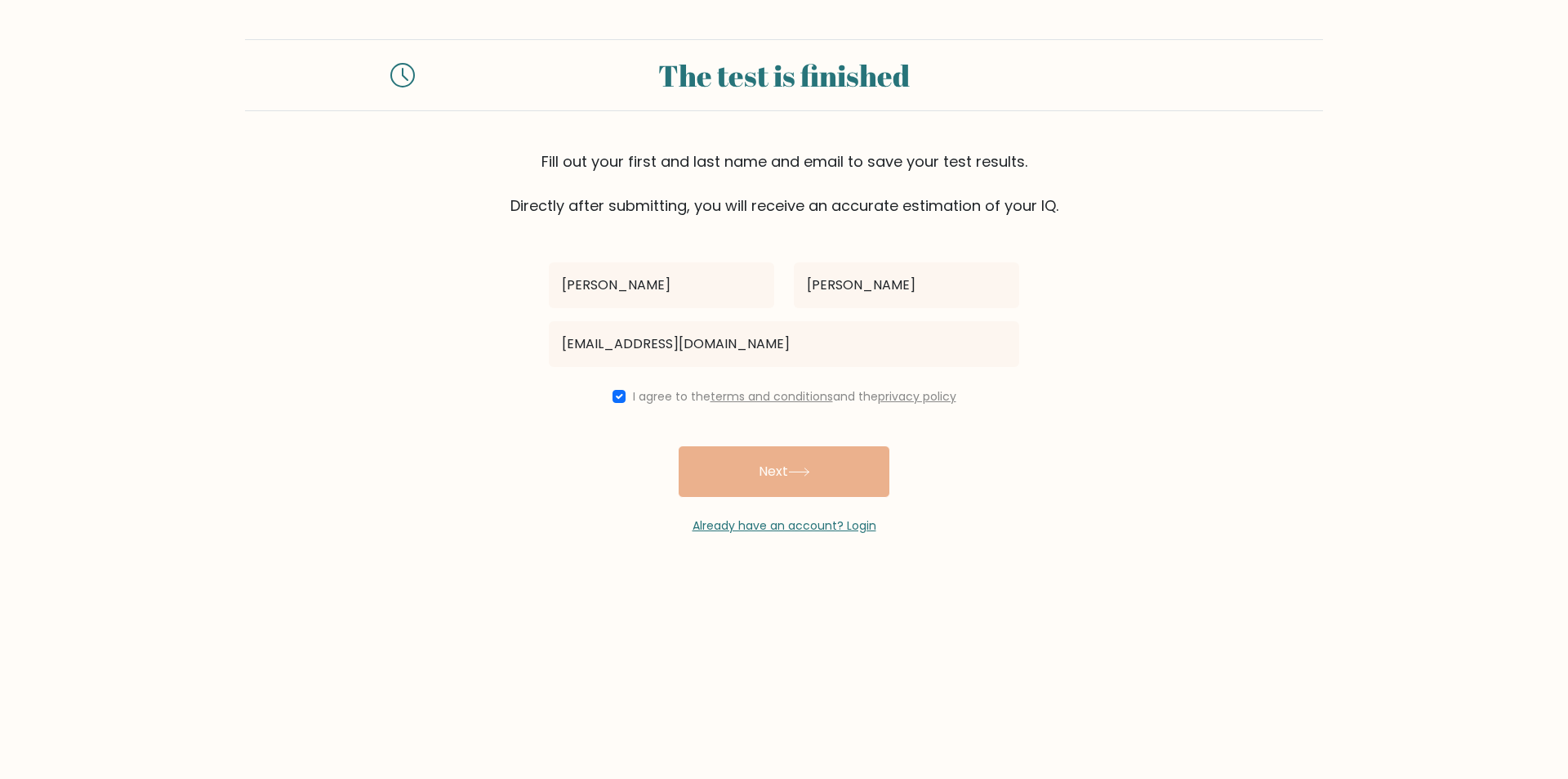
click at [831, 478] on div "jessie Nicdao jessienicdao2@gmail.com I agree to the terms and conditions and t…" at bounding box center [784, 376] width 490 height 318
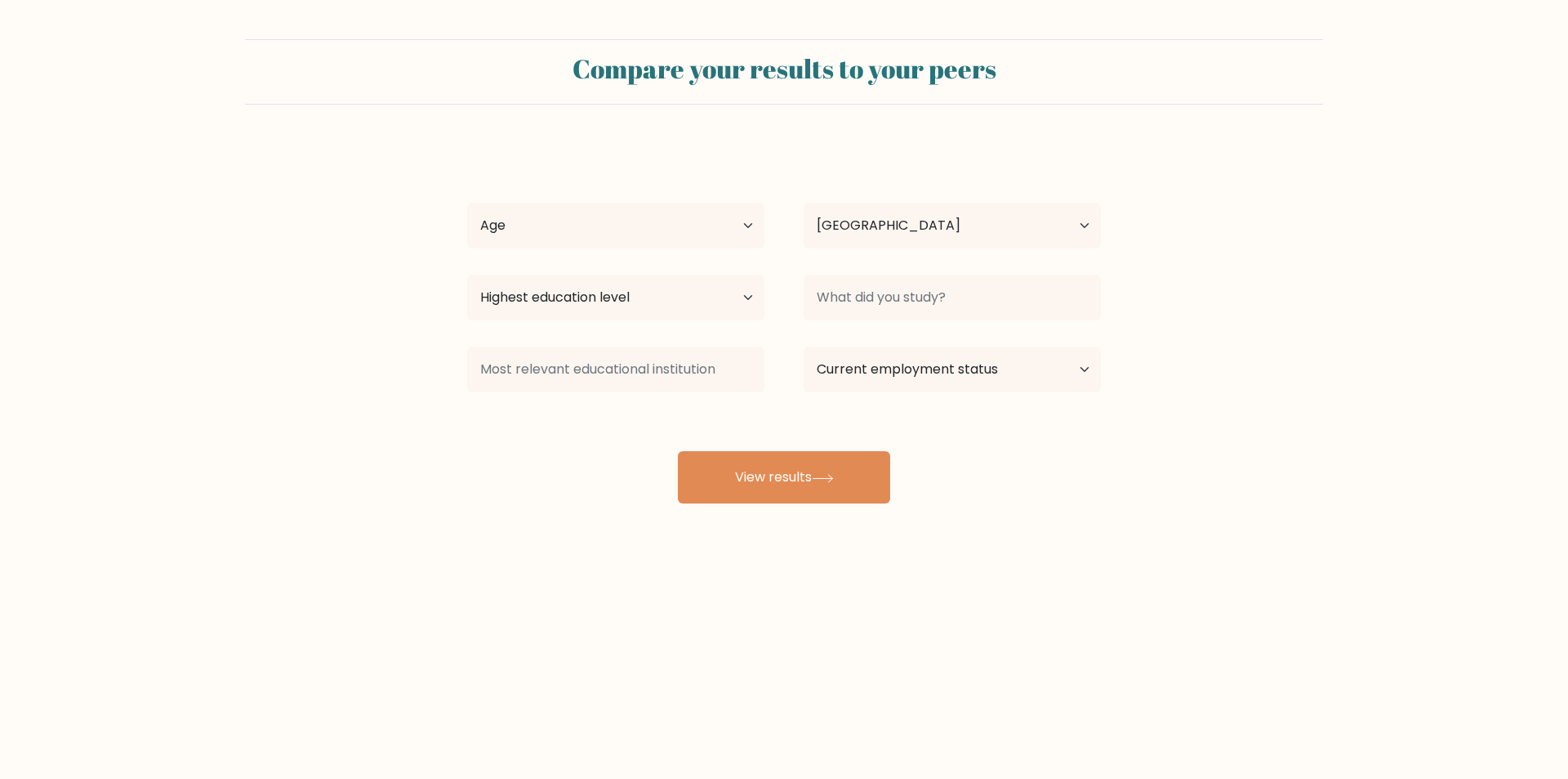
select select "PH"
